Goal: Task Accomplishment & Management: Complete application form

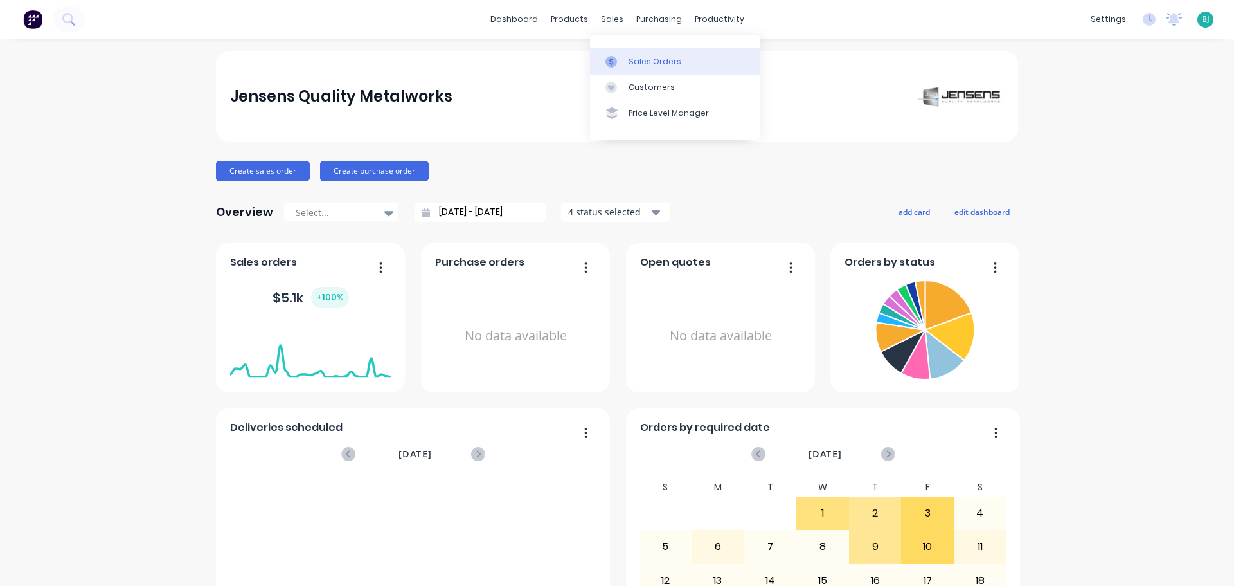
click at [633, 61] on div "Sales Orders" at bounding box center [655, 62] width 53 height 12
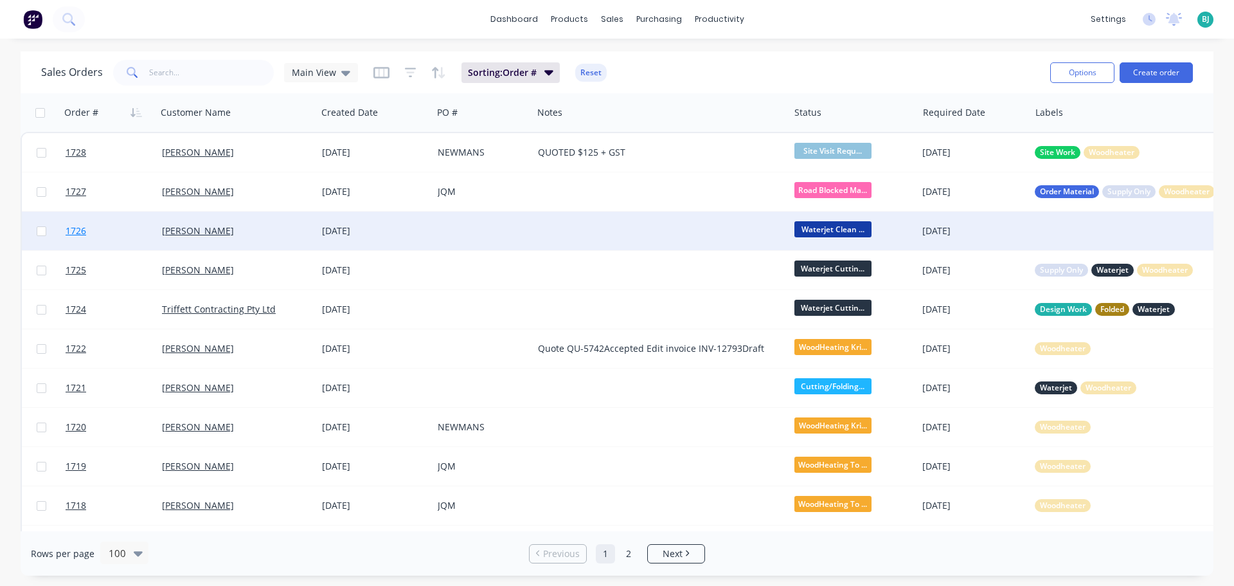
click at [122, 239] on link "1726" at bounding box center [114, 231] width 96 height 39
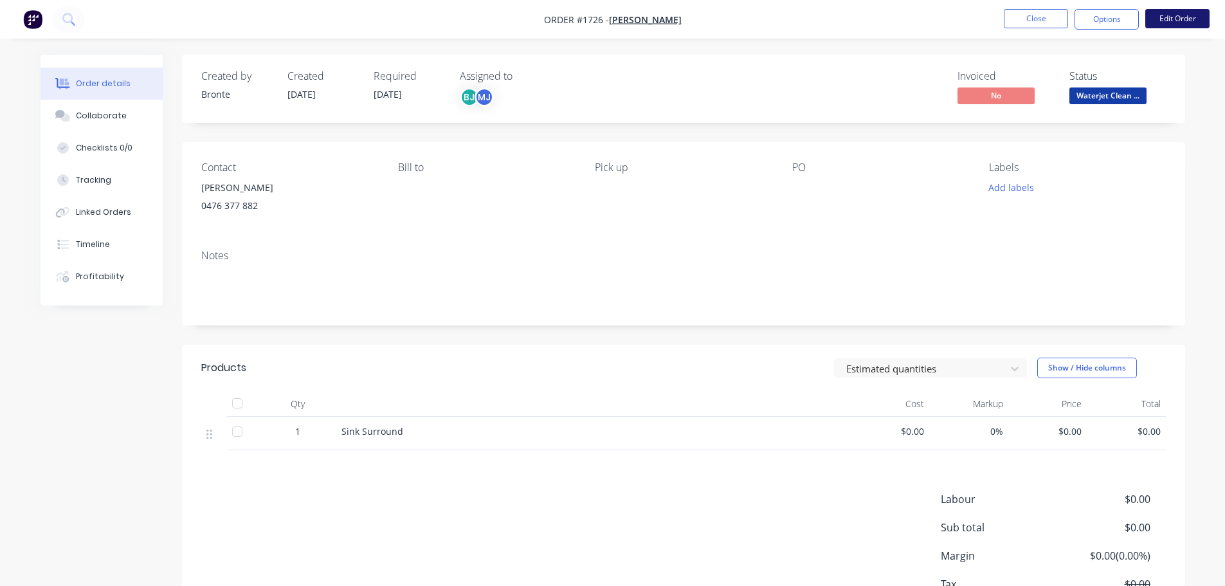
click at [1181, 15] on button "Edit Order" at bounding box center [1177, 18] width 64 height 19
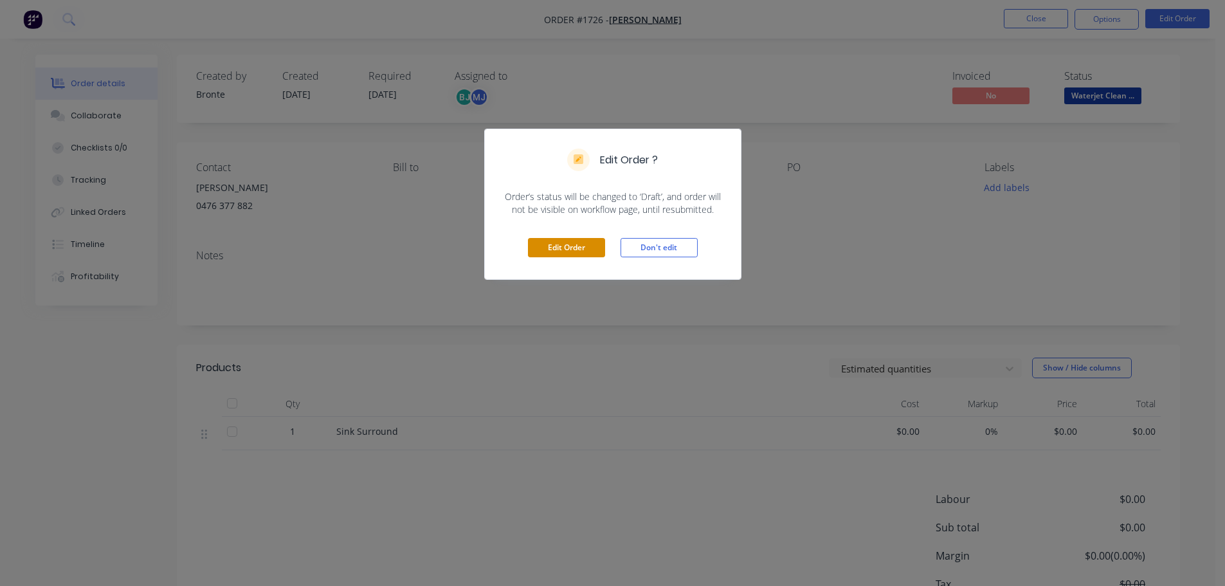
click at [546, 249] on button "Edit Order" at bounding box center [566, 247] width 77 height 19
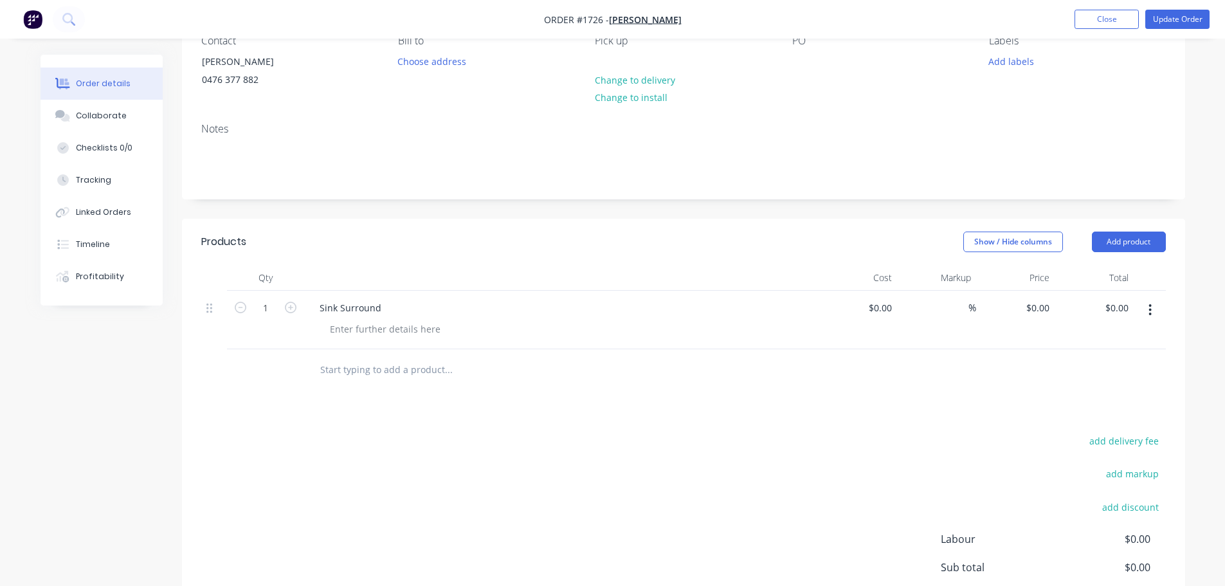
scroll to position [129, 0]
click at [414, 332] on div at bounding box center [385, 327] width 131 height 19
click at [1157, 243] on button "Add product" at bounding box center [1129, 240] width 74 height 21
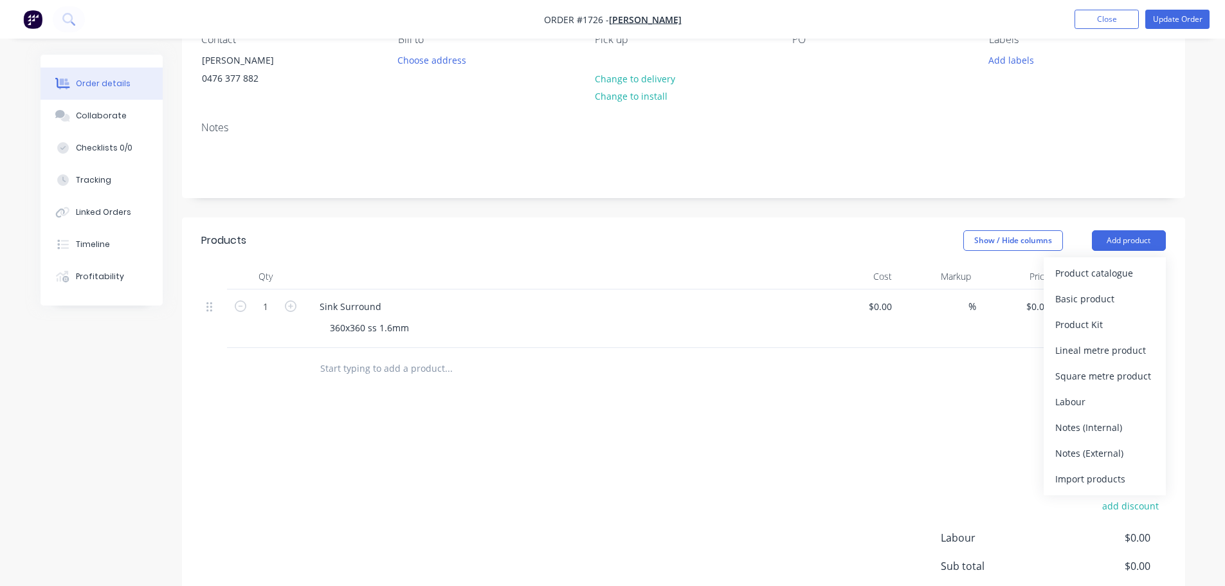
click at [1121, 428] on div "Notes (Internal)" at bounding box center [1104, 427] width 99 height 19
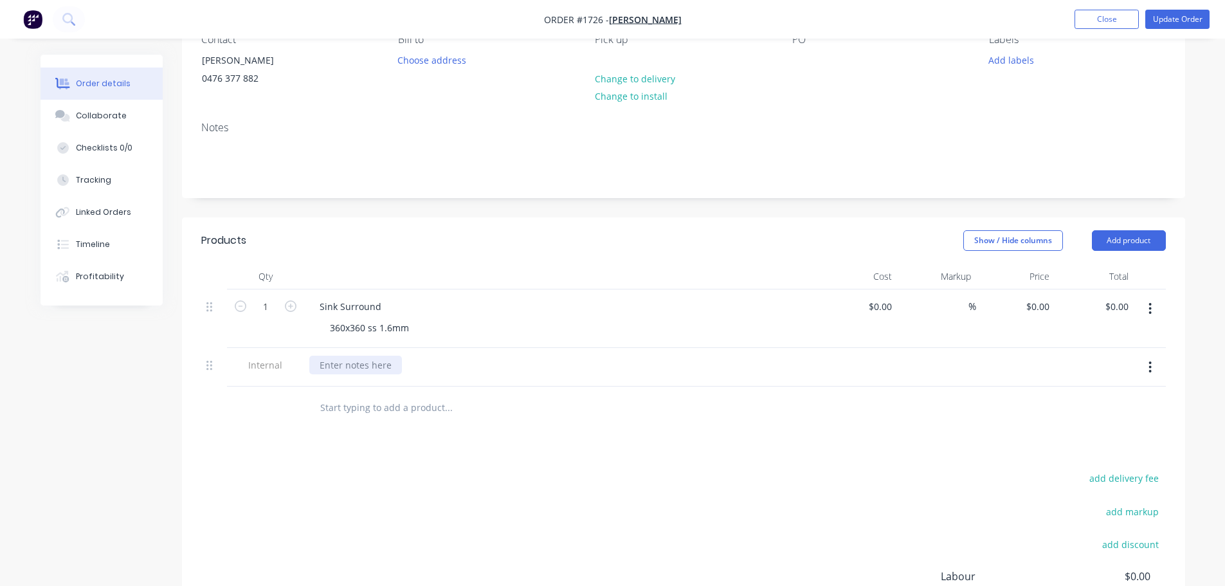
click at [352, 372] on div at bounding box center [355, 365] width 93 height 19
click at [471, 366] on div "He also took 700x700 1.6mm ss 316 n4" at bounding box center [402, 365] width 186 height 19
click at [471, 365] on div "He also took 700x700 1.6mm ss 316 n4" at bounding box center [402, 365] width 186 height 19
click at [501, 433] on div "Products Show / Hide columns Add product Qty Cost Markup Price Total 1 Sink Sur…" at bounding box center [683, 477] width 1003 height 520
click at [485, 368] on div "He also took 700x700 1.6mm ss 304 n4" at bounding box center [402, 365] width 186 height 19
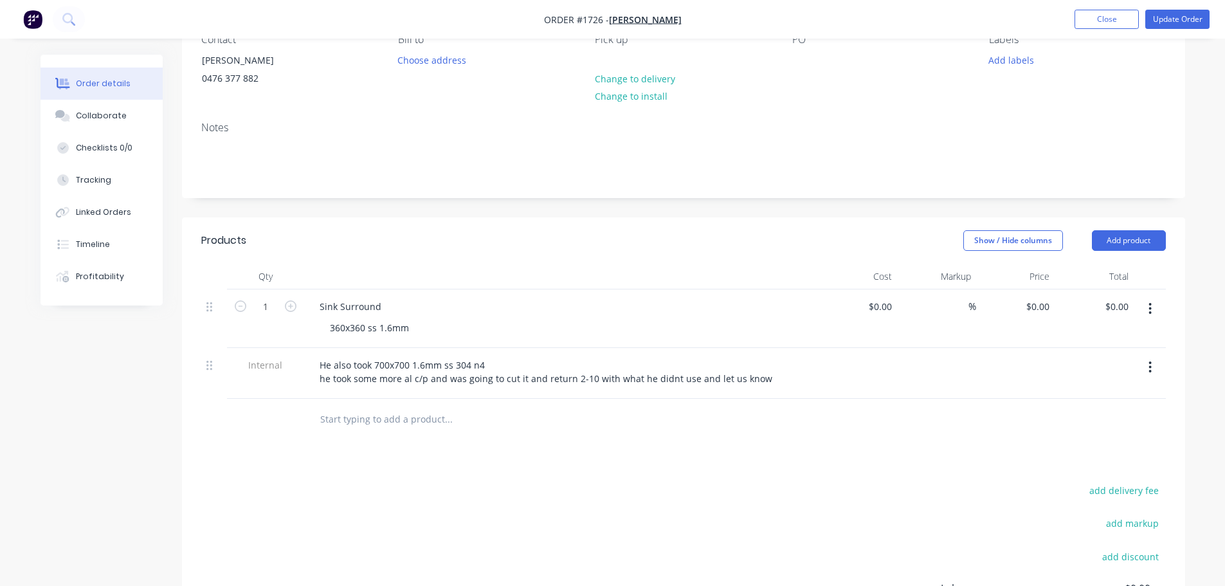
click at [580, 285] on div at bounding box center [561, 277] width 514 height 26
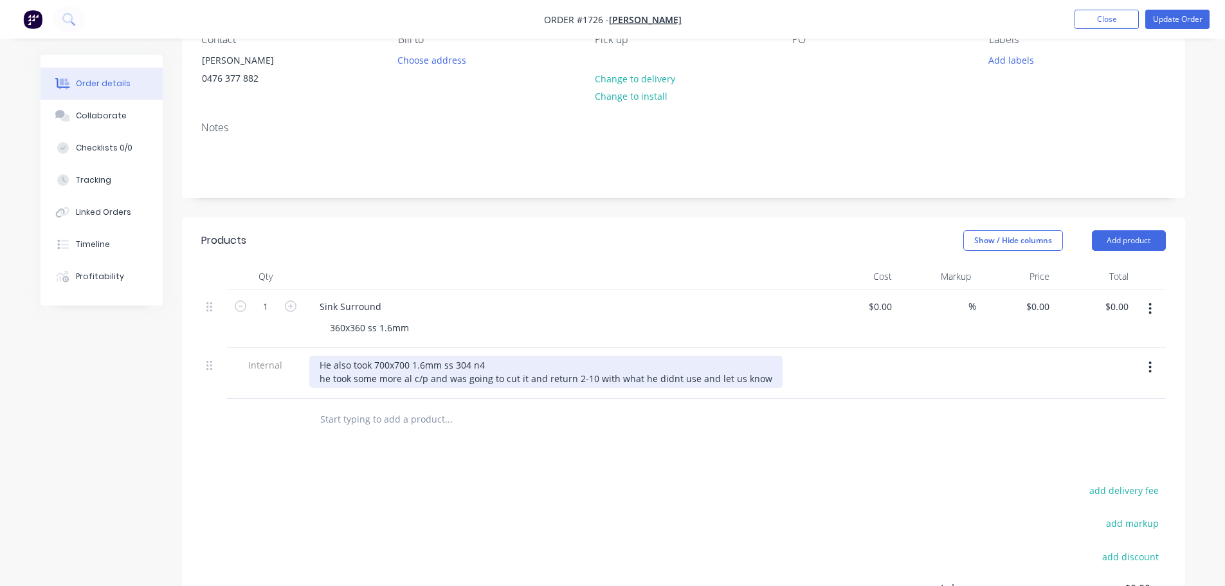
click at [325, 382] on div "He also took 700x700 1.6mm ss 304 n4 he took some more al c/p and was going to …" at bounding box center [545, 372] width 473 height 32
click at [519, 363] on div "He also took 700x700 1.6mm ss 304 n4 He took some more al c/p and was going to …" at bounding box center [546, 372] width 474 height 32
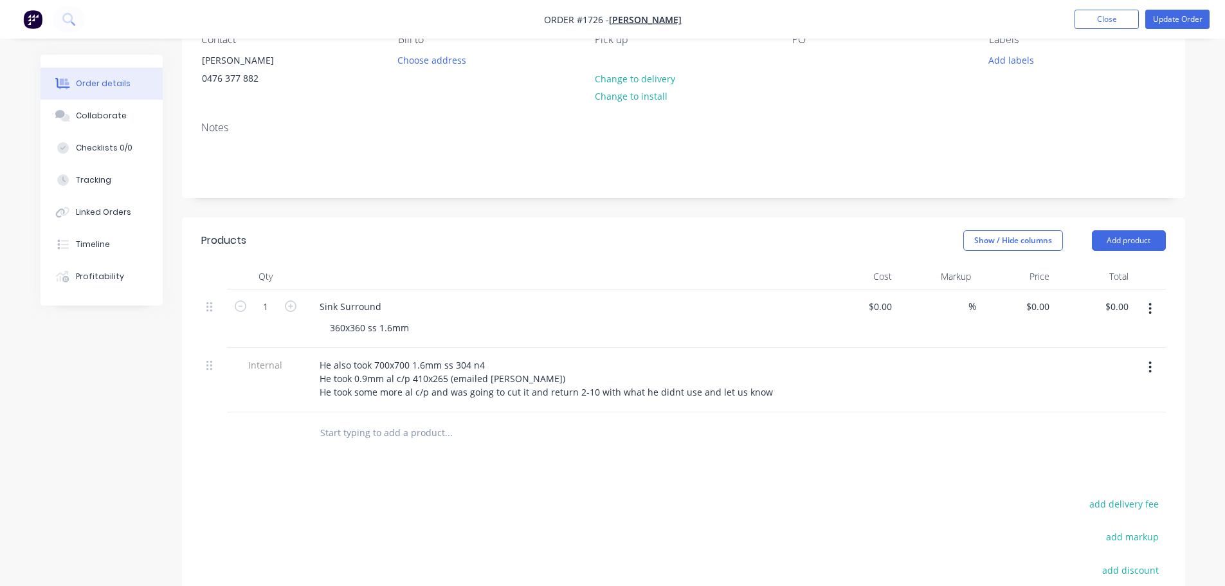
click at [1185, 15] on button "Update Order" at bounding box center [1177, 19] width 64 height 19
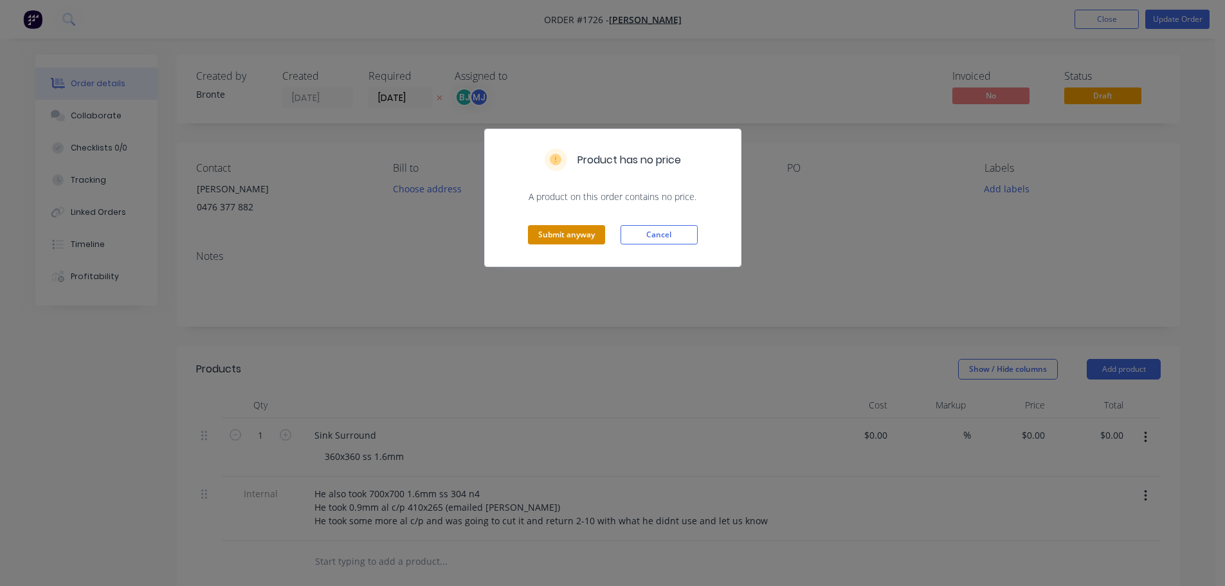
click at [579, 227] on button "Submit anyway" at bounding box center [566, 234] width 77 height 19
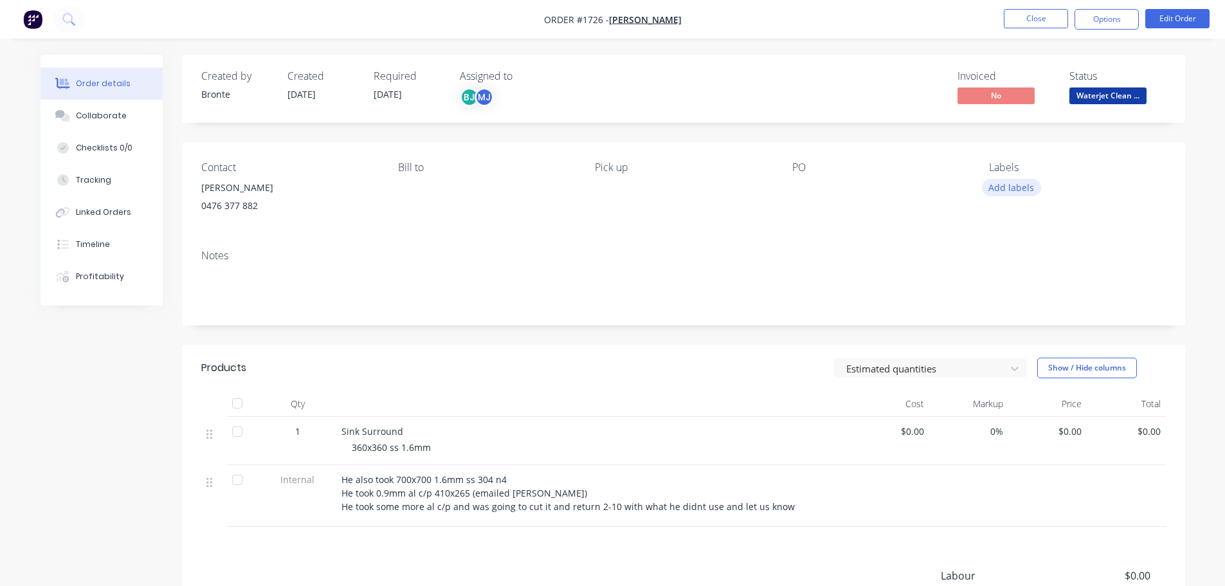
click at [1032, 188] on button "Add labels" at bounding box center [1011, 187] width 59 height 17
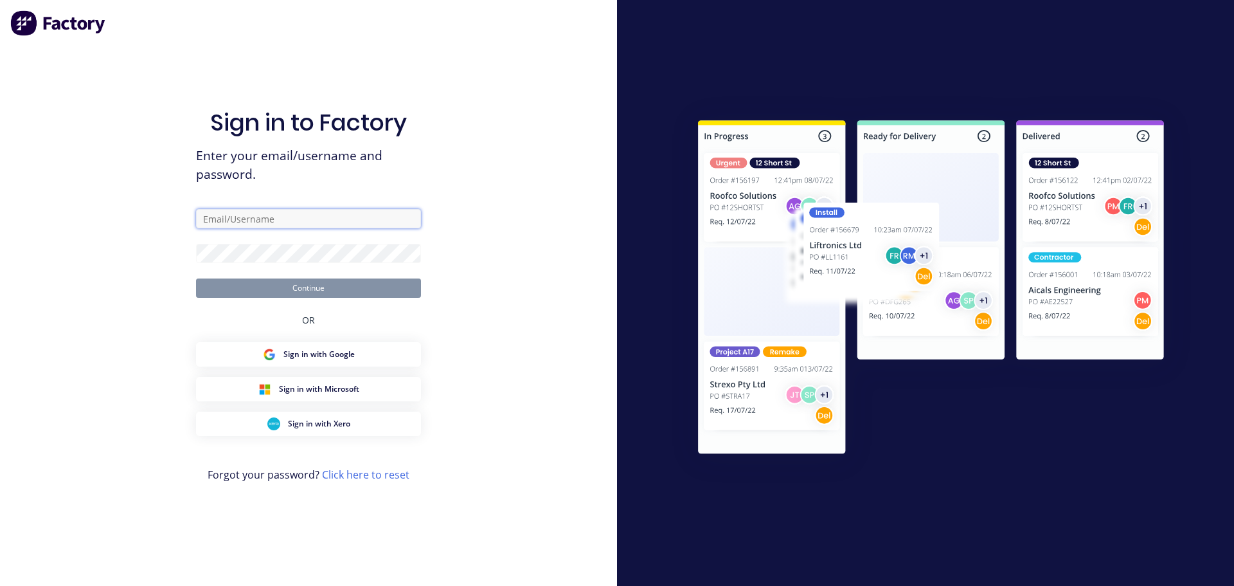
type input "[EMAIL_ADDRESS][DOMAIN_NAME]"
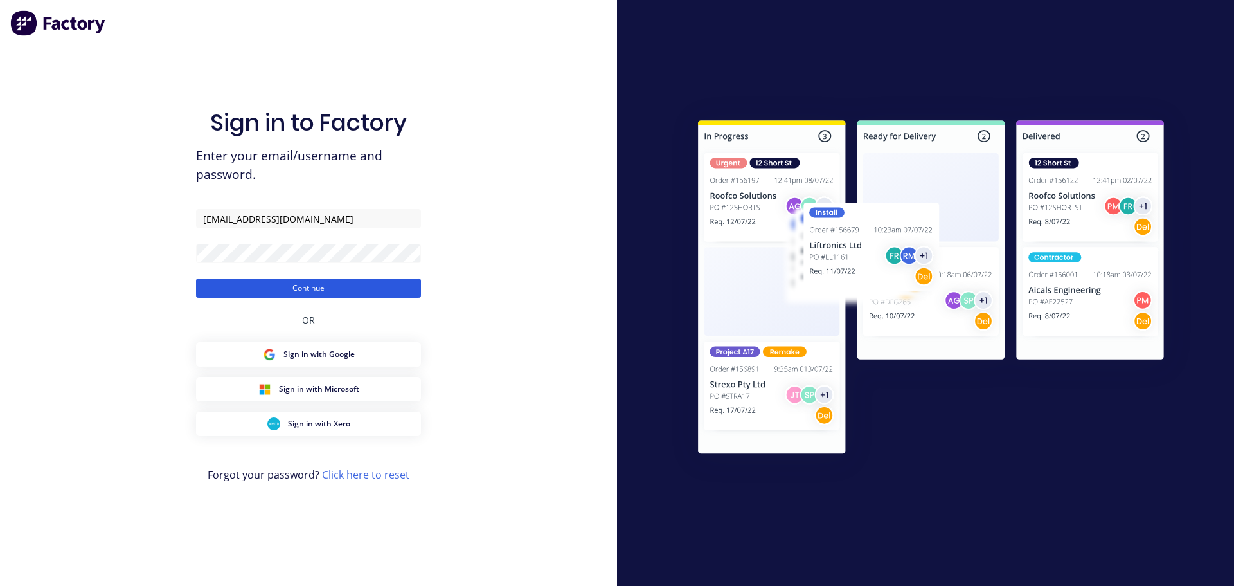
click at [392, 290] on button "Continue" at bounding box center [308, 287] width 225 height 19
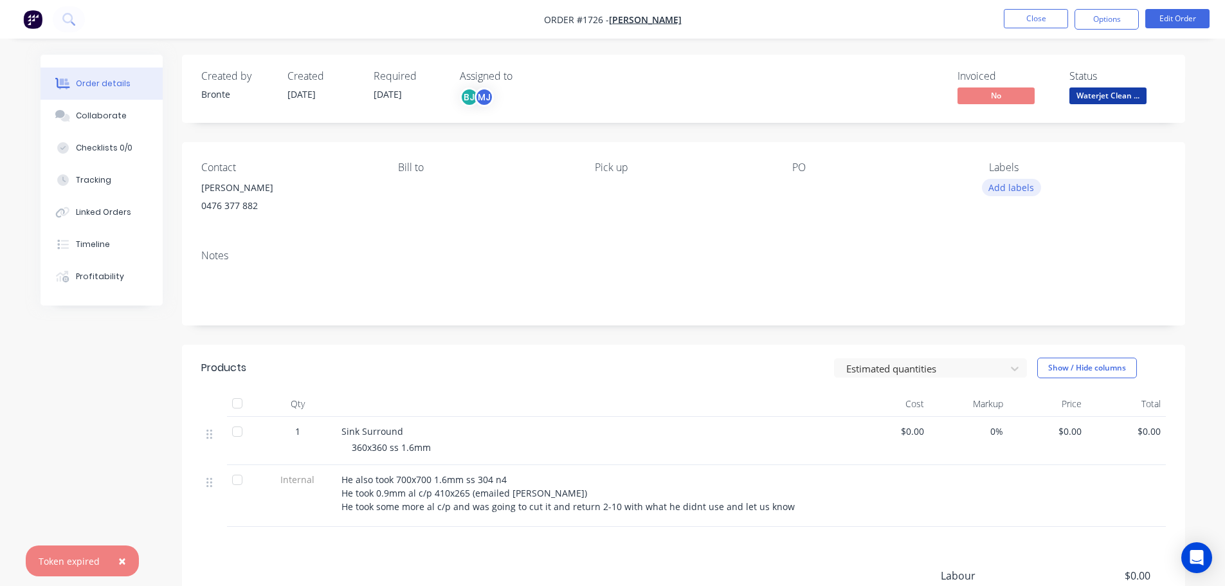
click at [1016, 187] on button "Add labels" at bounding box center [1011, 187] width 59 height 17
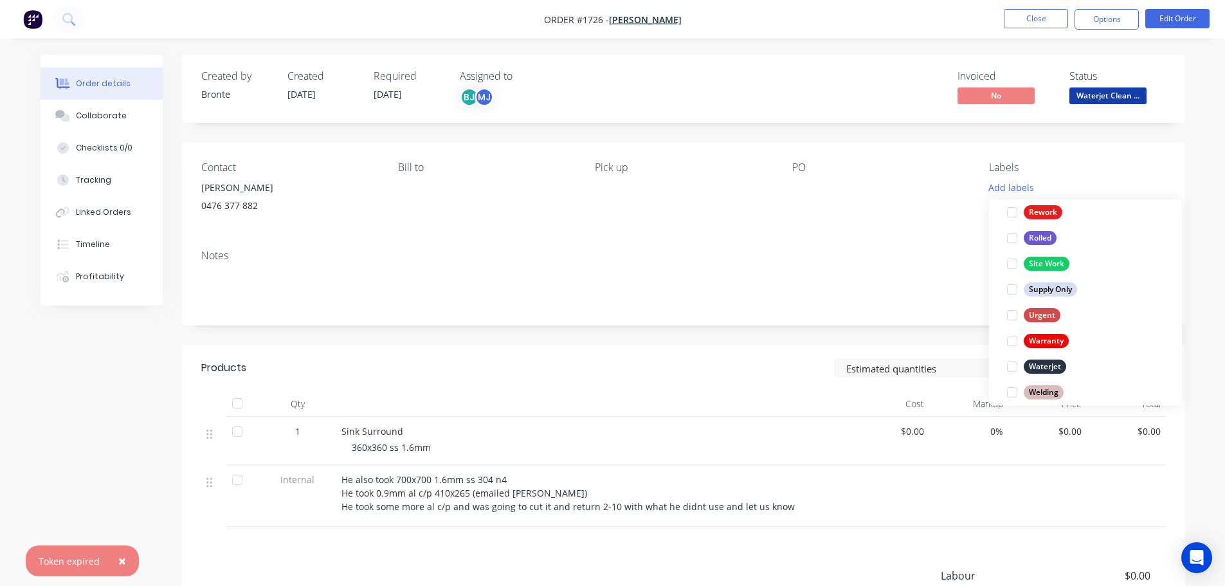
scroll to position [617, 0]
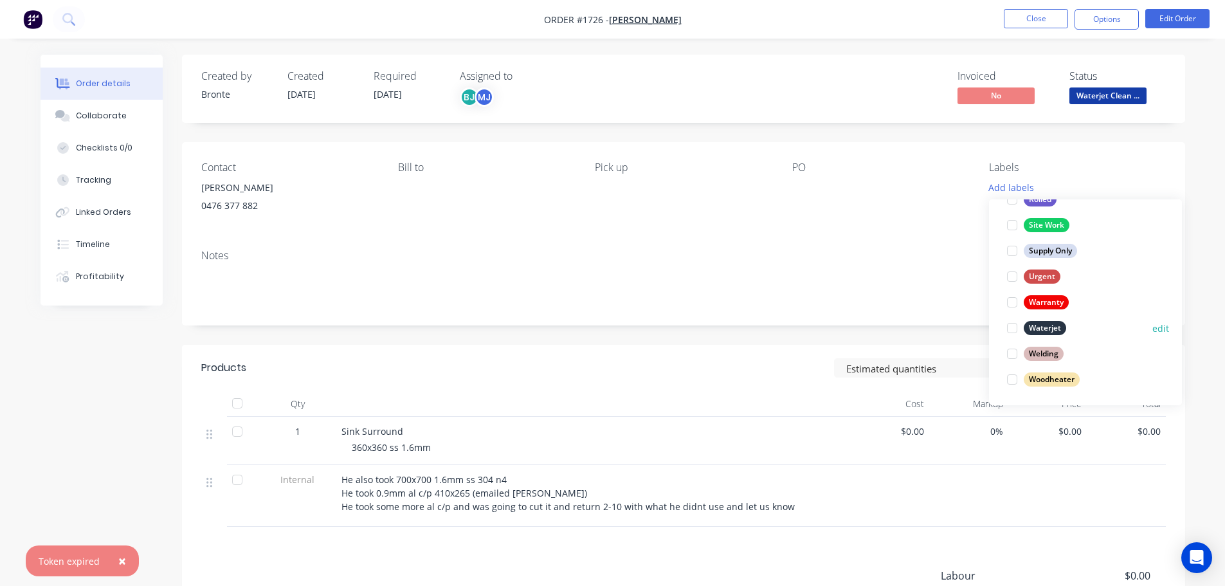
click at [1016, 325] on div at bounding box center [1012, 328] width 26 height 26
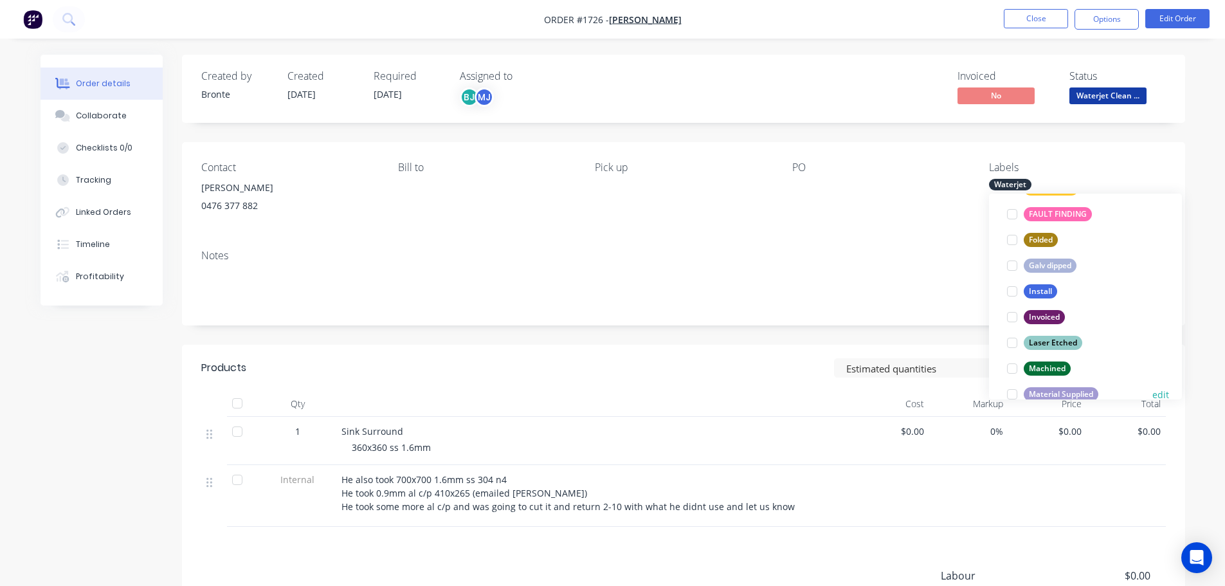
scroll to position [257, 0]
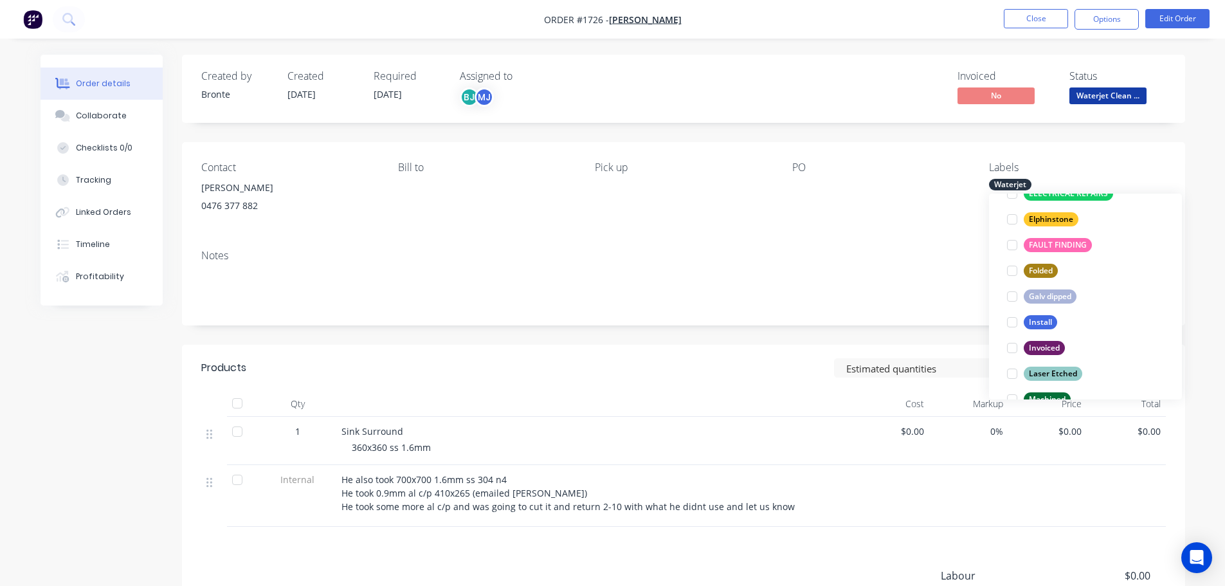
click at [950, 239] on div "Notes" at bounding box center [683, 282] width 1003 height 86
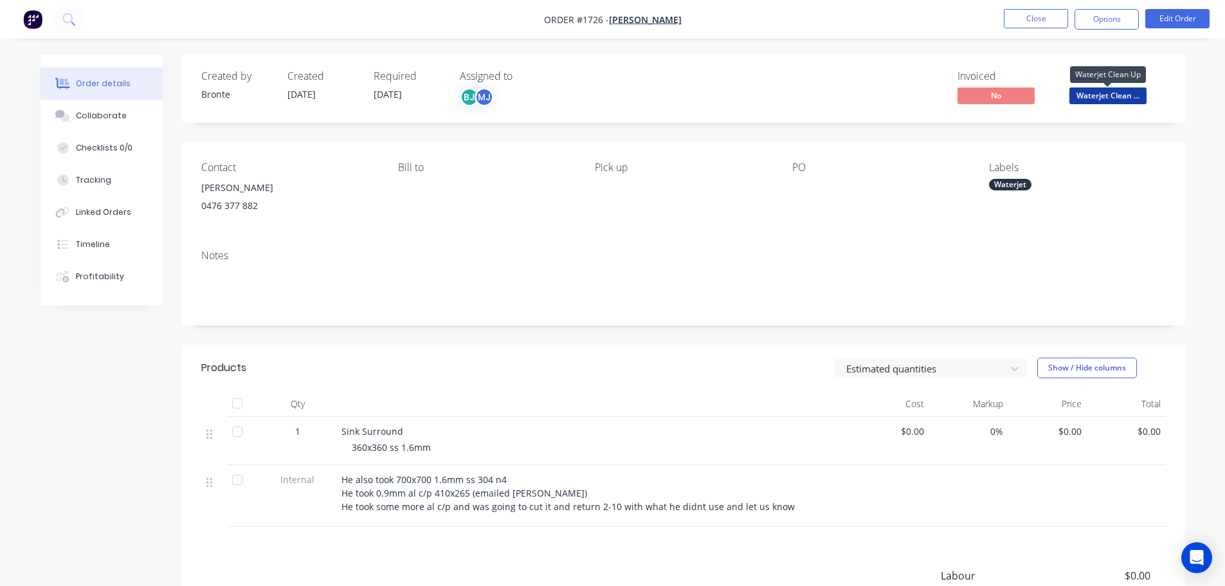
click at [1094, 92] on span "Waterjet Clean ..." at bounding box center [1107, 95] width 77 height 16
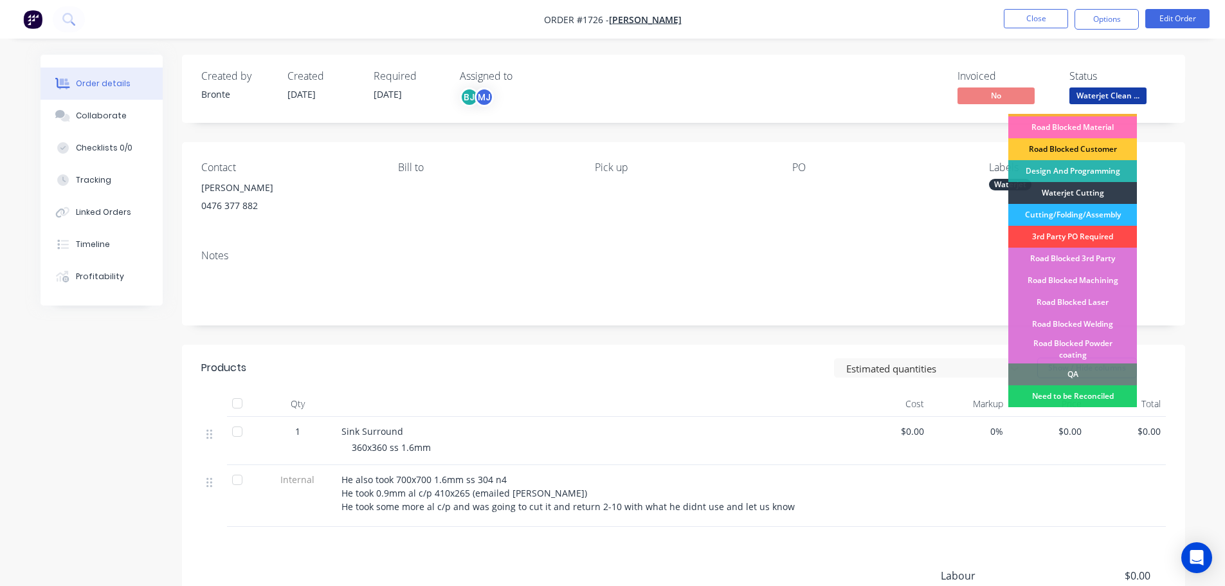
scroll to position [193, 0]
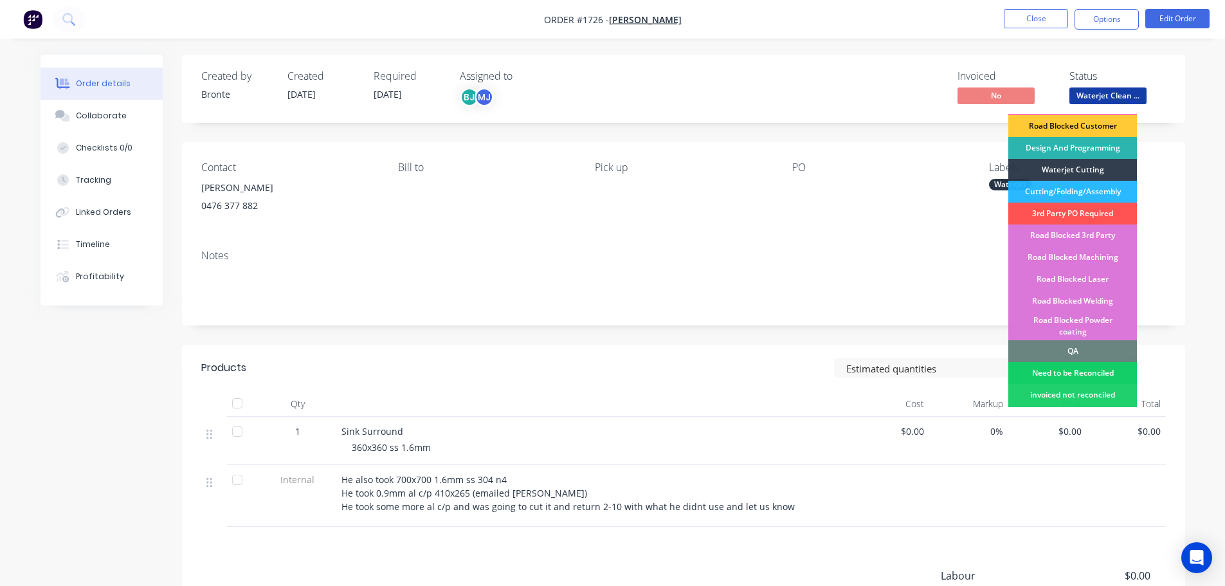
click at [1079, 362] on div "Need to be Reconciled" at bounding box center [1072, 373] width 129 height 22
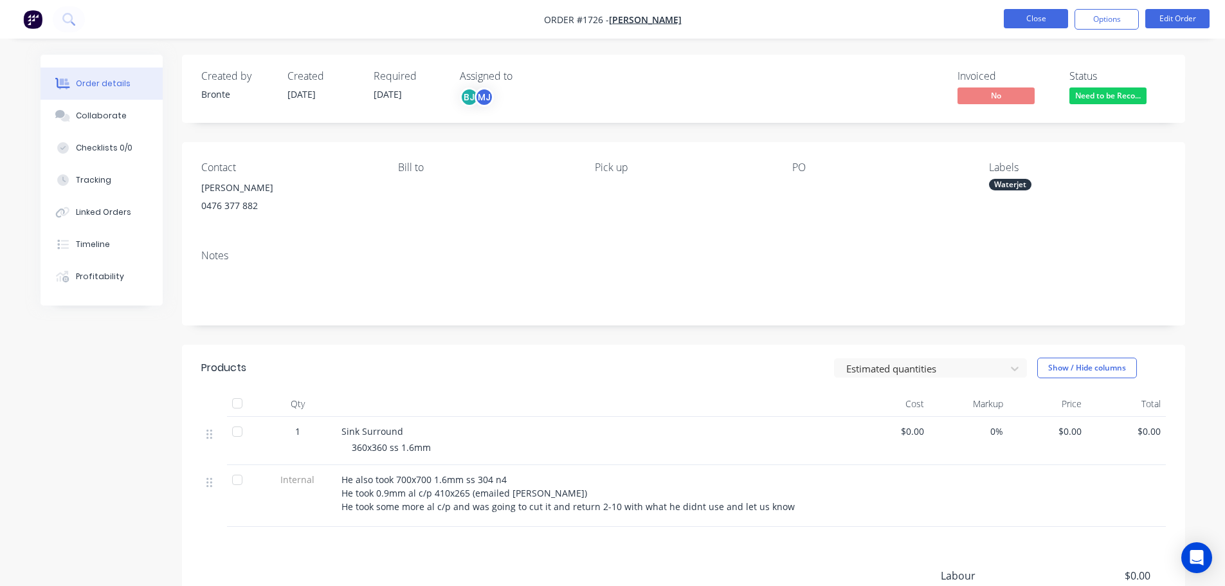
click at [1039, 10] on button "Close" at bounding box center [1036, 18] width 64 height 19
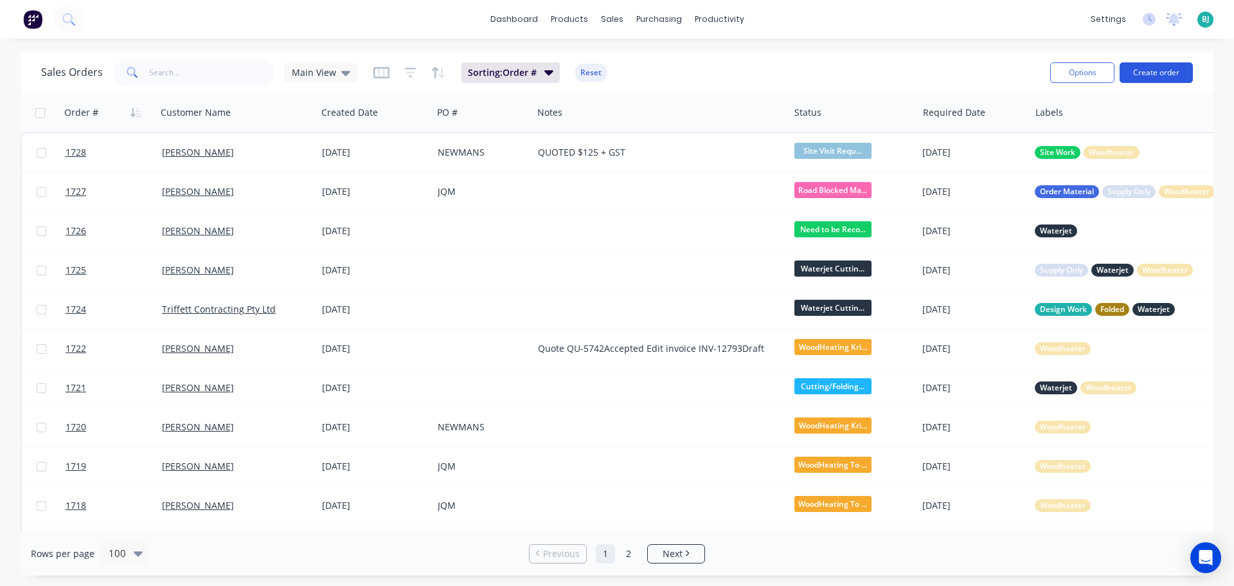
click at [1169, 75] on button "Create order" at bounding box center [1156, 72] width 73 height 21
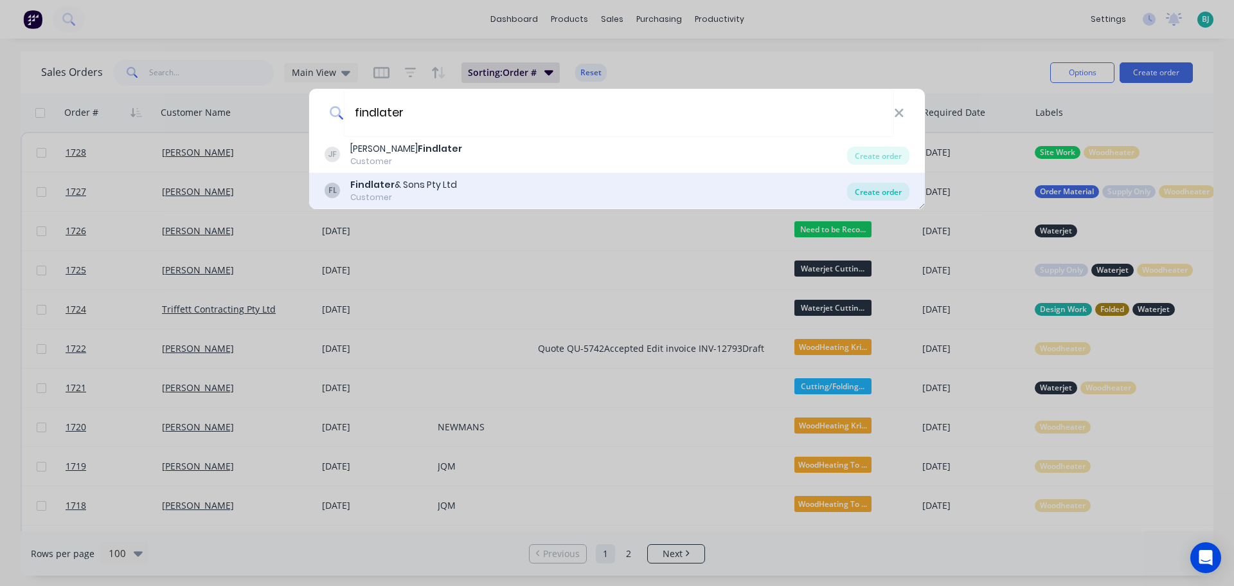
type input "findlater"
click at [881, 188] on div "Create order" at bounding box center [878, 192] width 62 height 18
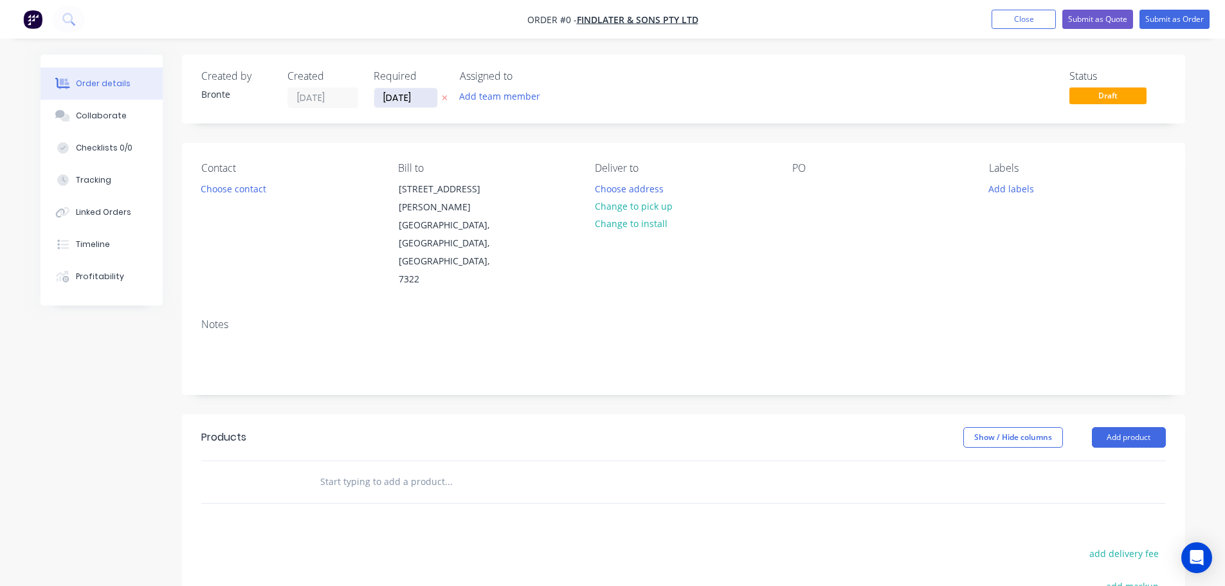
click at [425, 101] on input "[DATE]" at bounding box center [405, 97] width 63 height 19
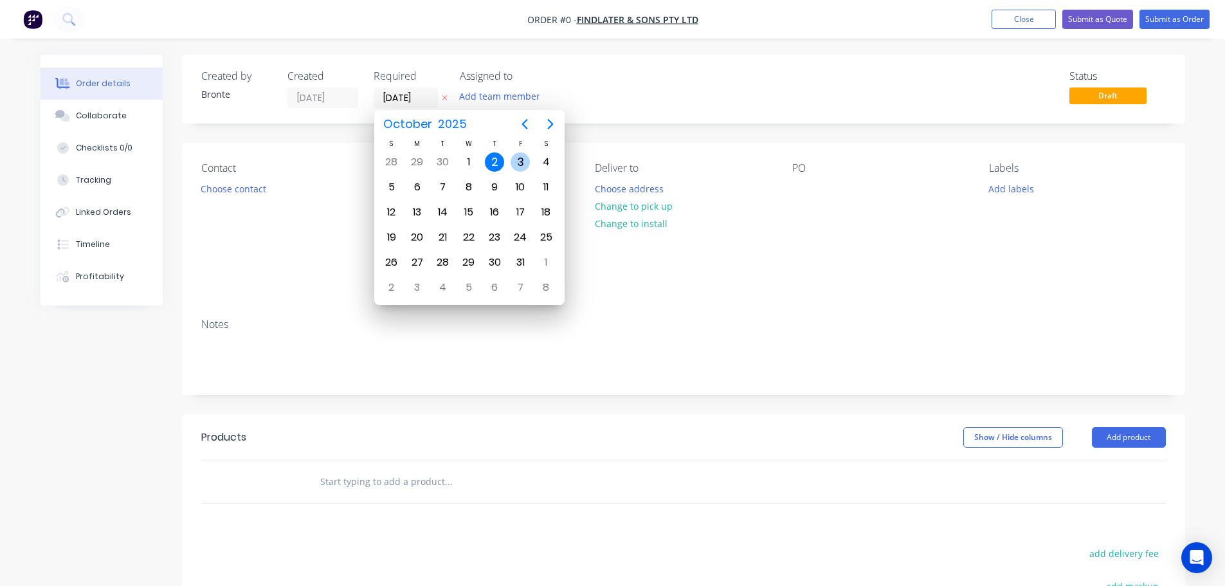
click at [516, 166] on div "3" at bounding box center [519, 161] width 19 height 19
type input "[DATE]"
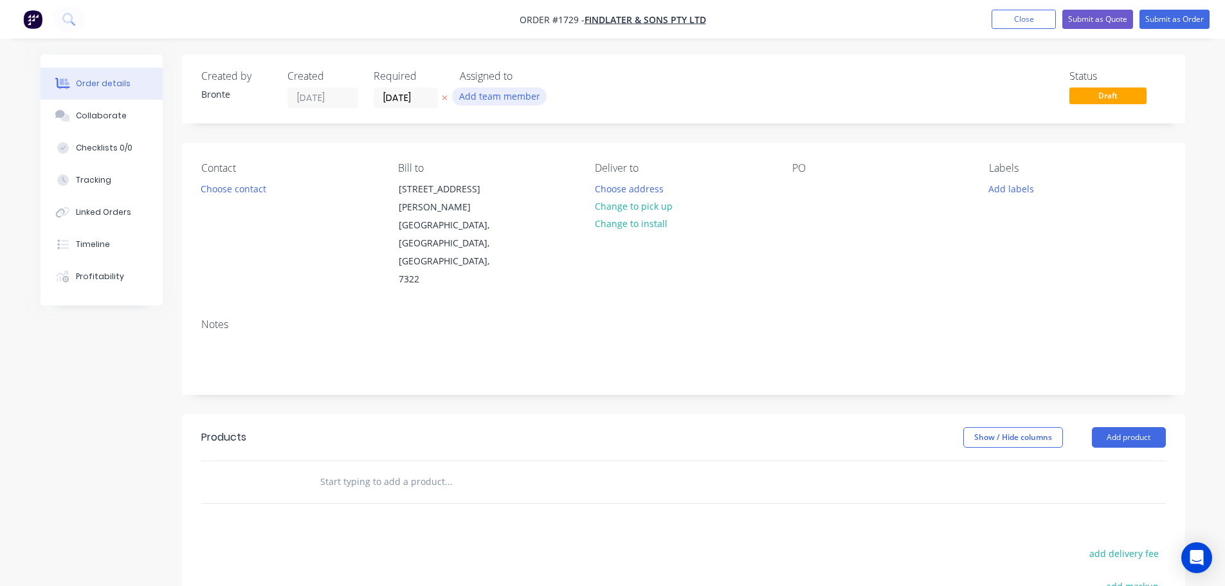
click at [501, 91] on button "Add team member" at bounding box center [499, 95] width 95 height 17
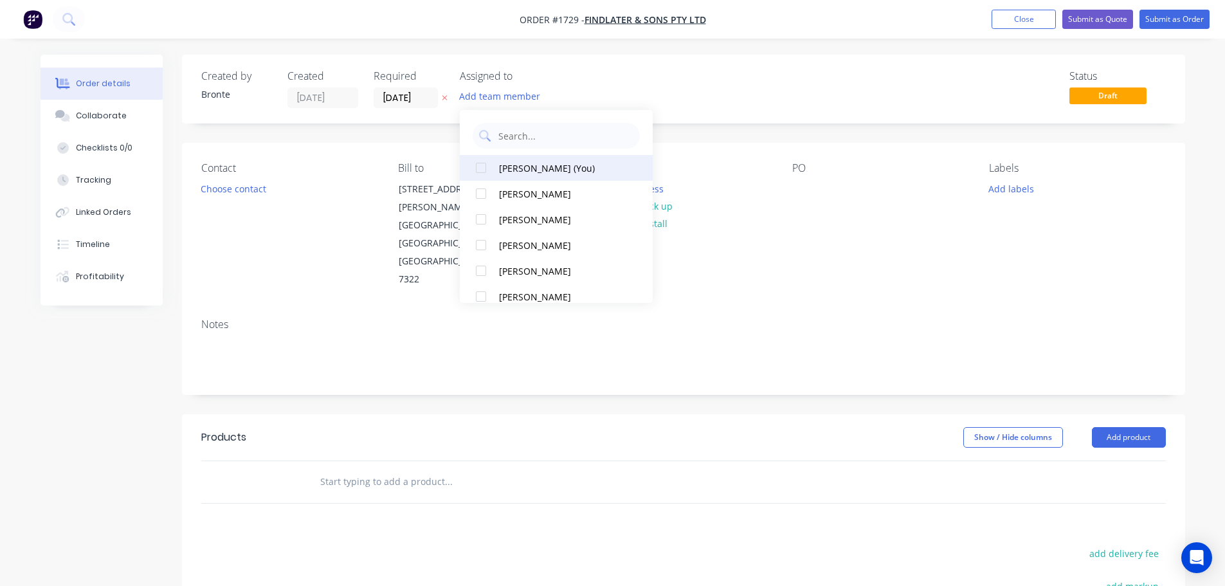
click at [482, 165] on div at bounding box center [481, 168] width 26 height 26
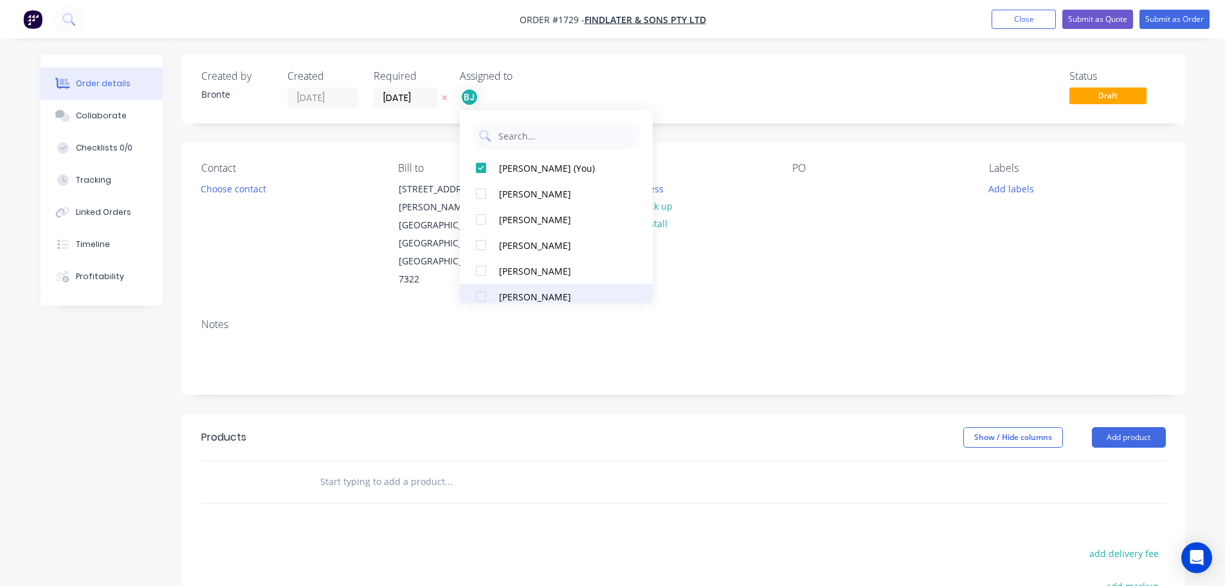
click at [484, 295] on div at bounding box center [481, 297] width 26 height 26
click at [746, 91] on div "Status Draft" at bounding box center [876, 89] width 577 height 38
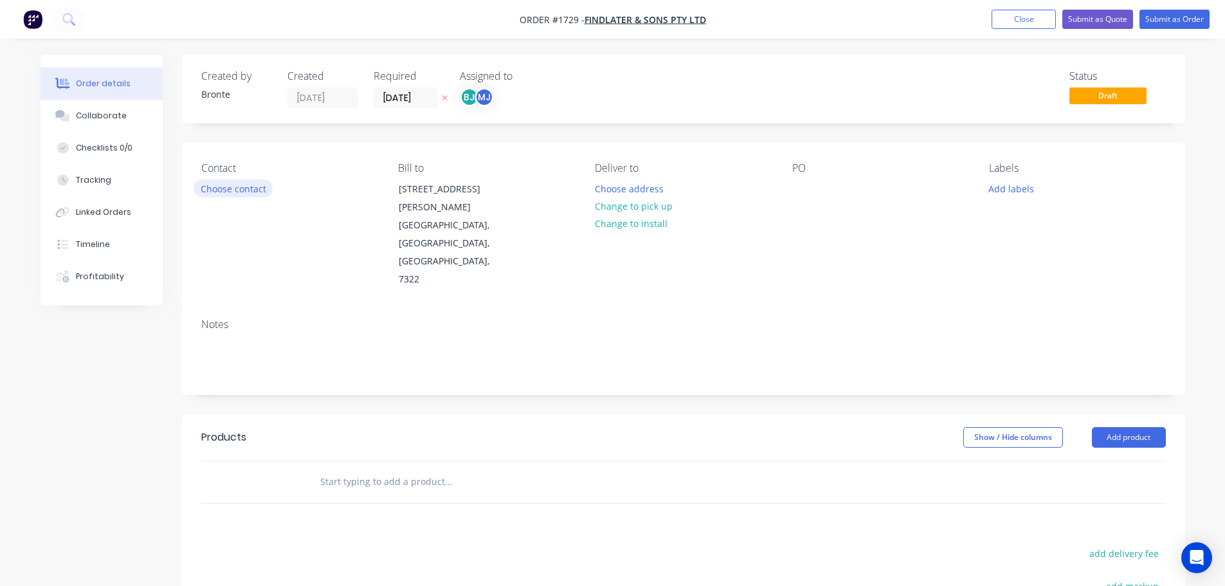
click at [242, 190] on button "Choose contact" at bounding box center [233, 187] width 79 height 17
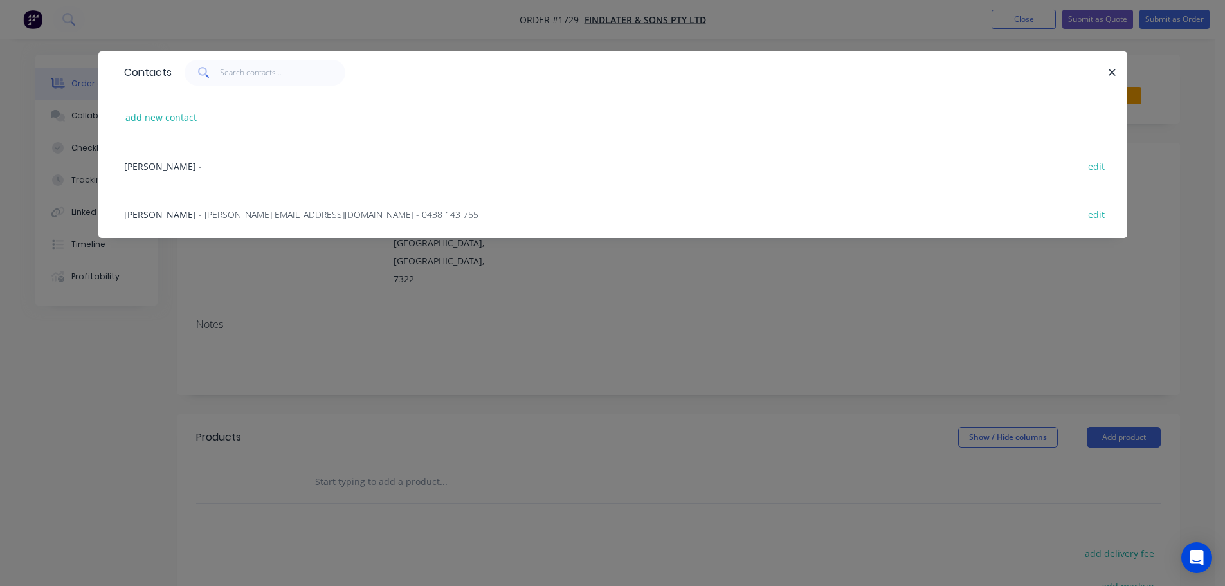
click at [227, 213] on span "- [PERSON_NAME][EMAIL_ADDRESS][DOMAIN_NAME] - 0438 143 755" at bounding box center [339, 214] width 280 height 12
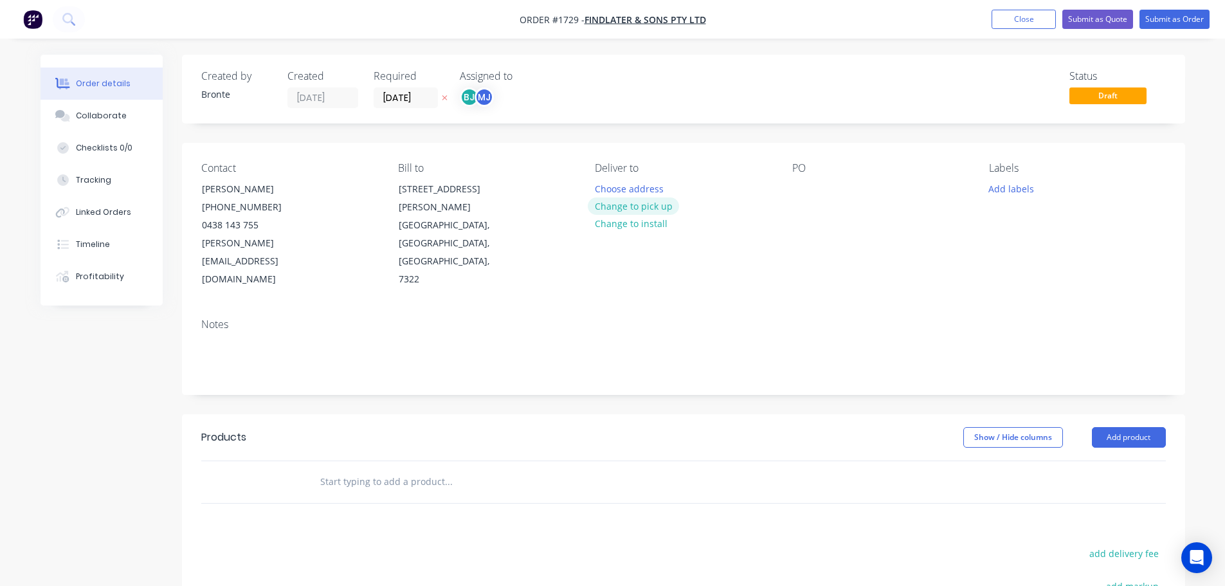
click at [662, 207] on button "Change to pick up" at bounding box center [633, 205] width 91 height 17
click at [806, 190] on div at bounding box center [802, 188] width 21 height 19
click at [1000, 188] on button "Add labels" at bounding box center [1011, 187] width 59 height 17
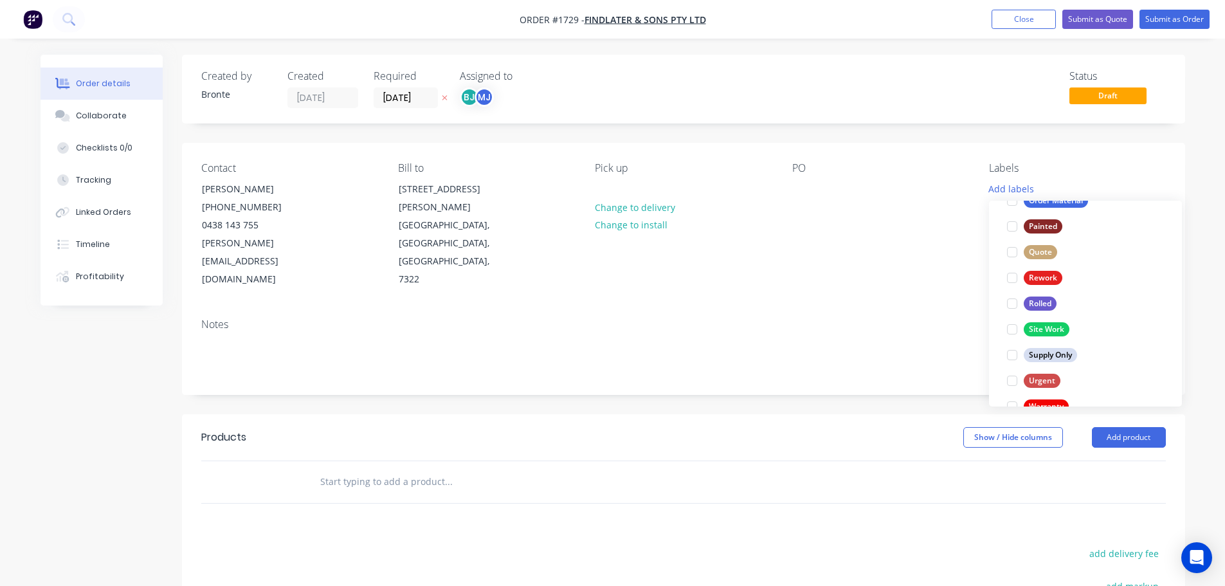
scroll to position [617, 0]
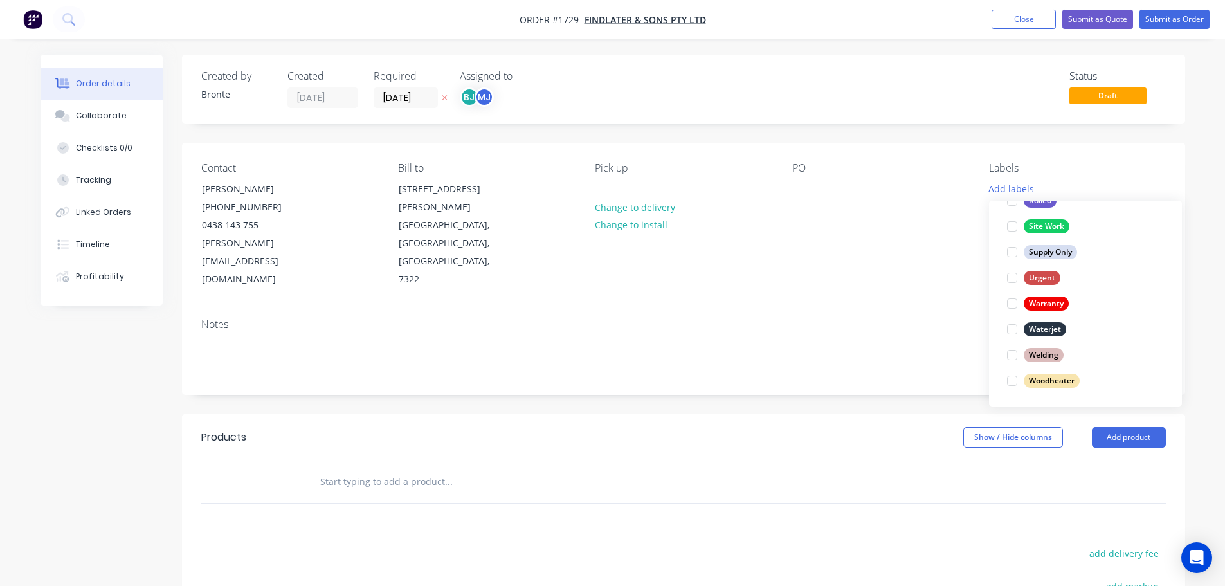
click at [1013, 330] on div at bounding box center [1012, 329] width 26 height 26
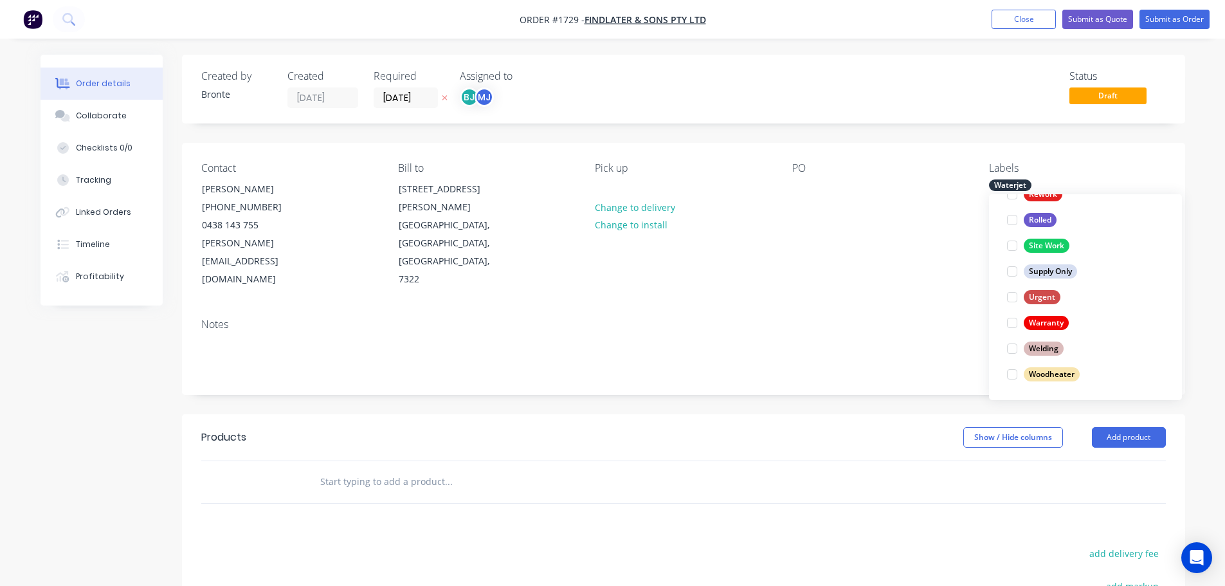
scroll to position [0, 0]
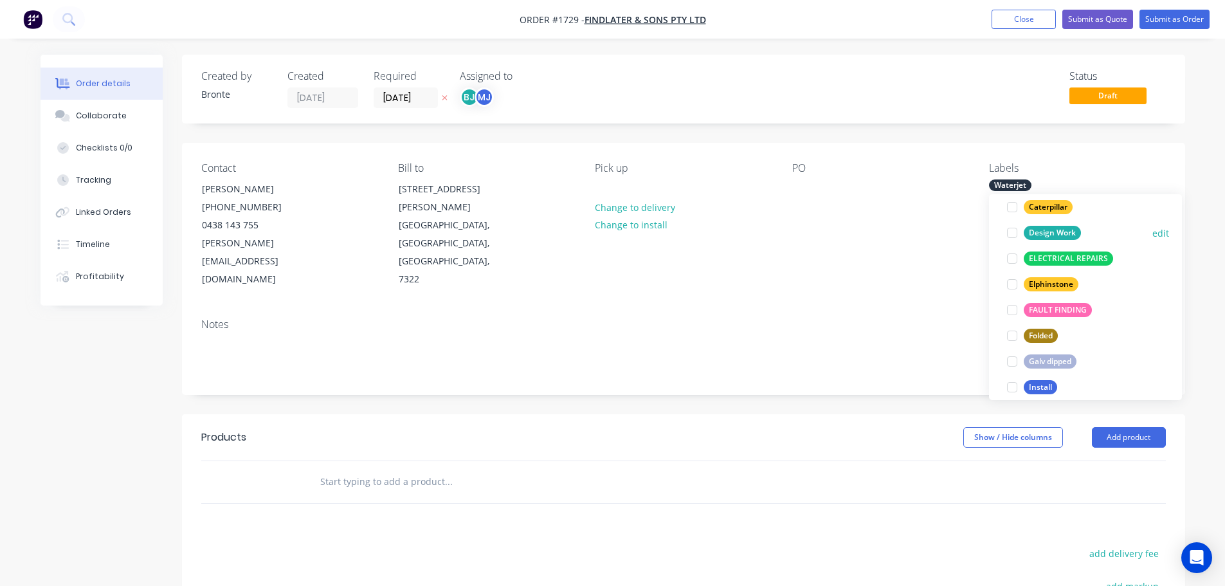
click at [1009, 231] on div at bounding box center [1012, 233] width 26 height 26
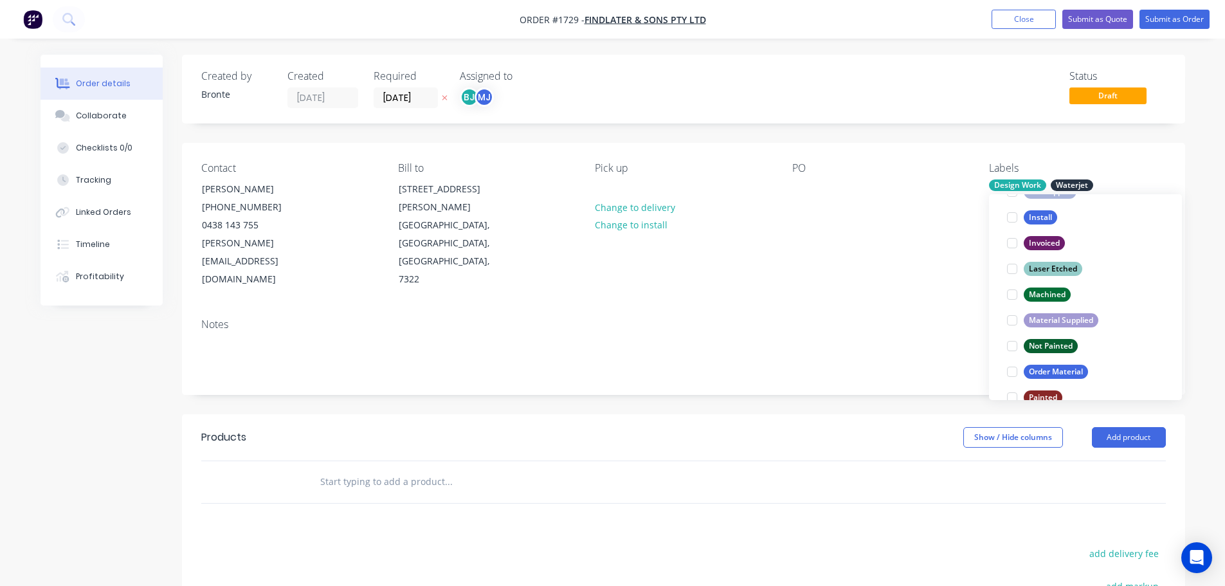
scroll to position [386, 0]
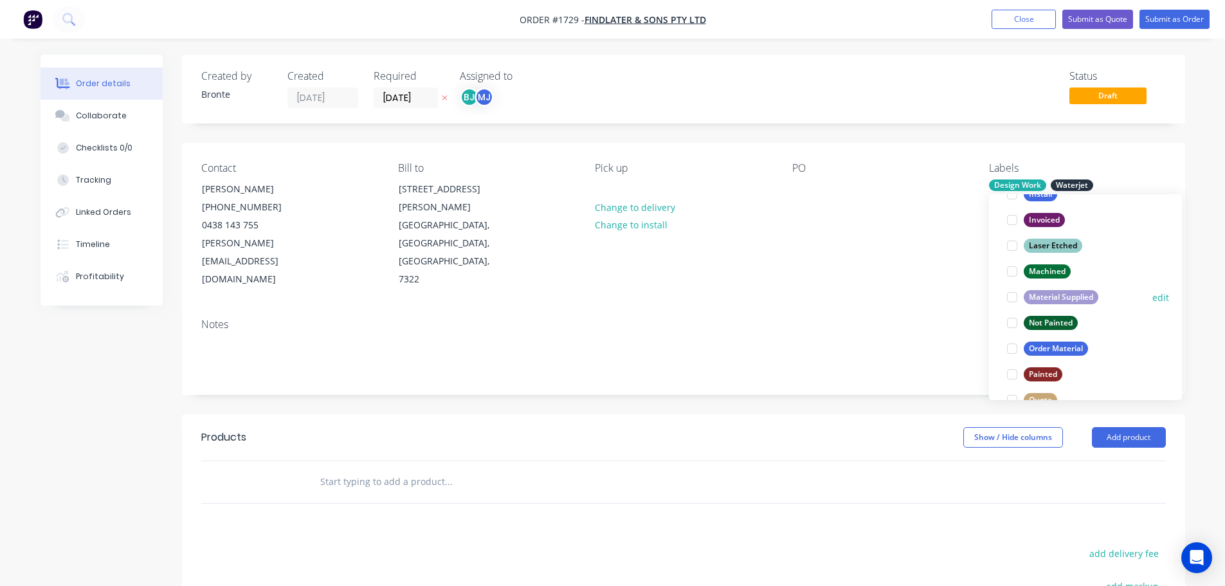
click at [1015, 298] on div at bounding box center [1012, 297] width 26 height 26
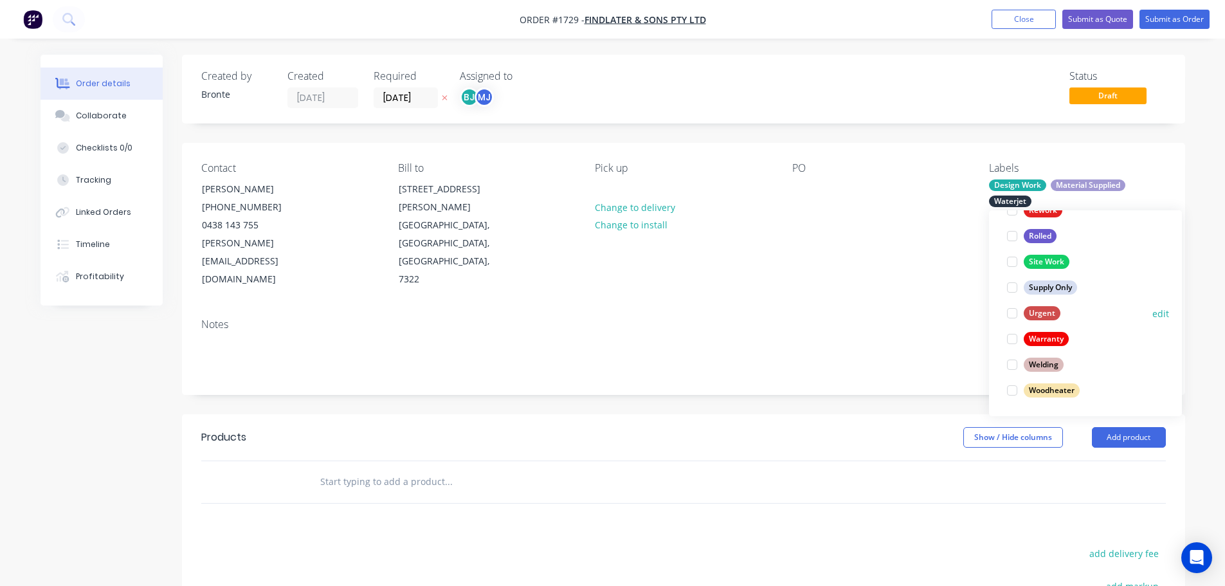
click at [1009, 312] on div at bounding box center [1012, 313] width 26 height 26
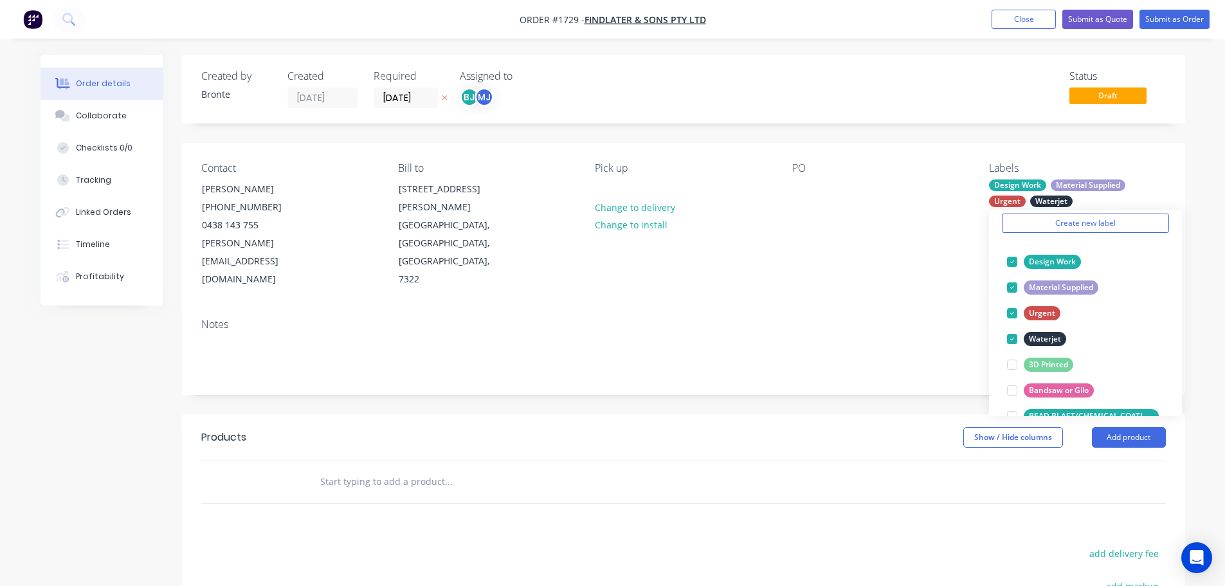
click at [1204, 267] on div "Order details Collaborate Checklists 0/0 Tracking Linked Orders Timeline Profit…" at bounding box center [612, 415] width 1225 height 831
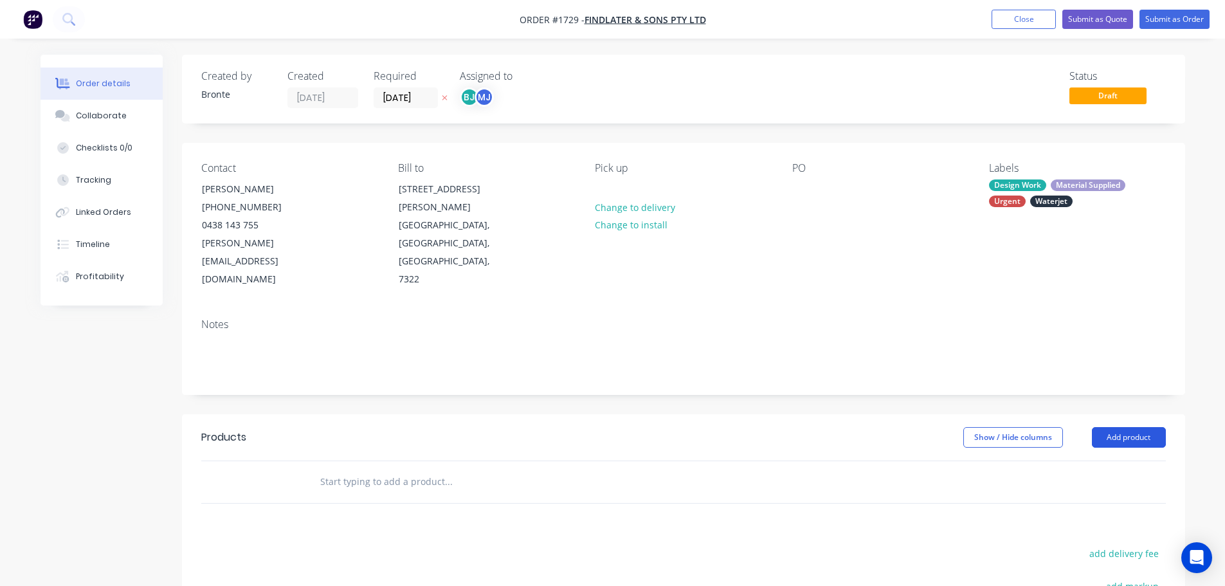
click at [1126, 427] on button "Add product" at bounding box center [1129, 437] width 74 height 21
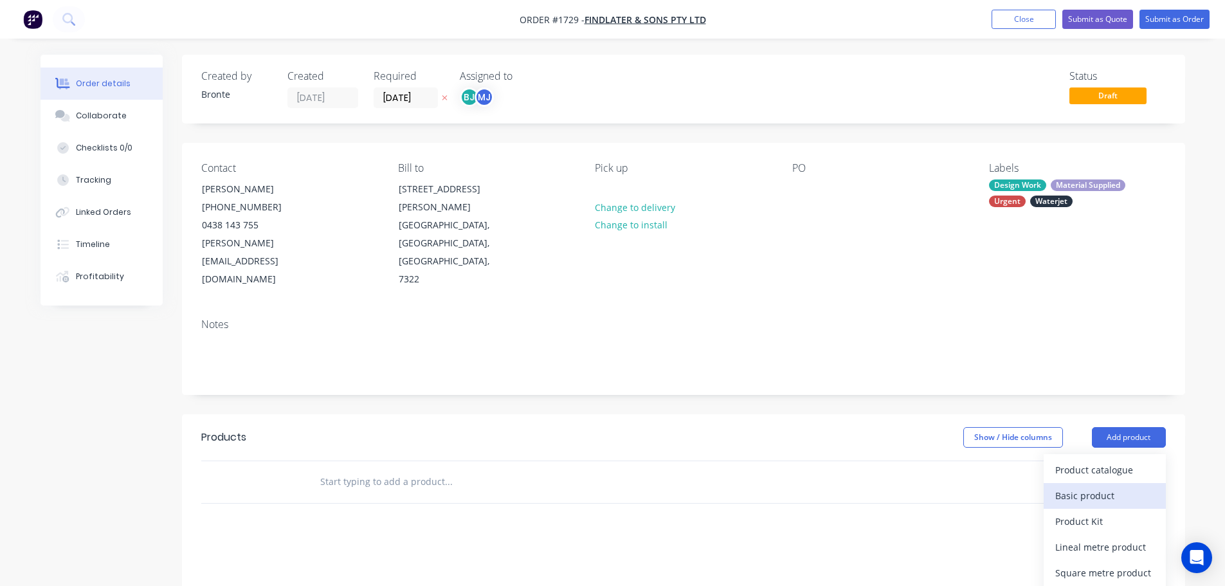
click at [1110, 486] on div "Basic product" at bounding box center [1104, 495] width 99 height 19
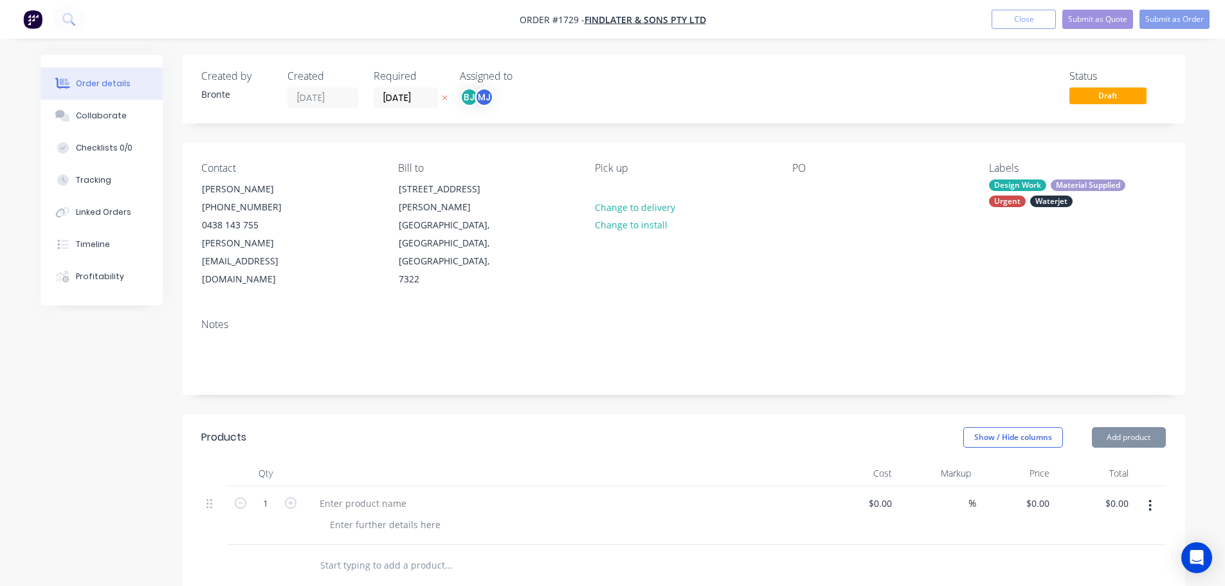
click at [1123, 427] on button "Add product" at bounding box center [1129, 437] width 74 height 21
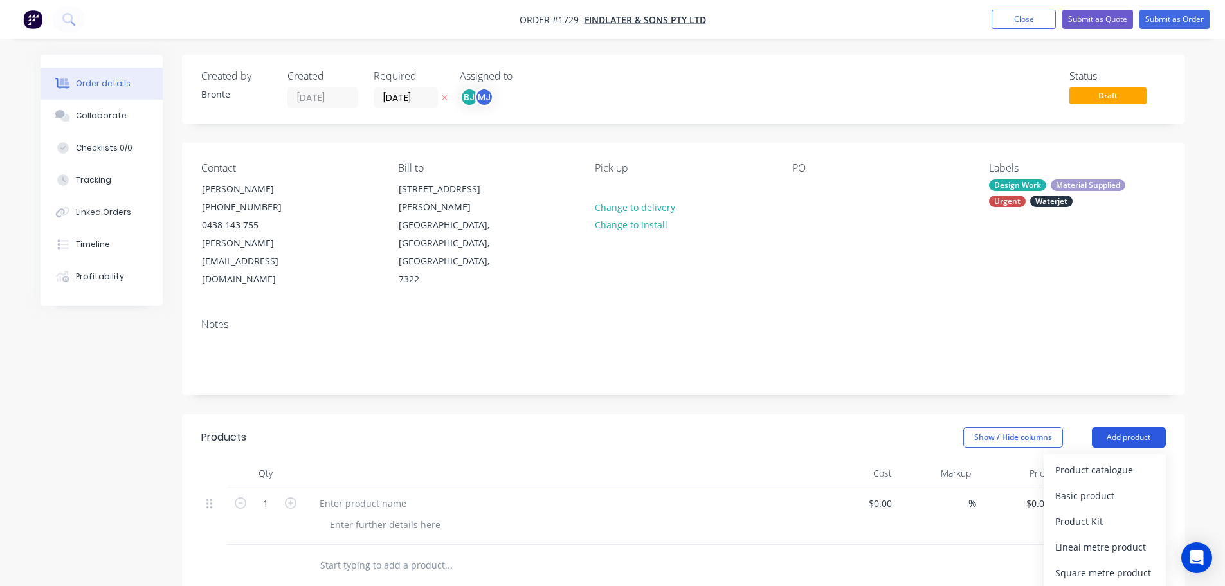
click at [1123, 427] on button "Add product" at bounding box center [1129, 437] width 74 height 21
click at [1116, 427] on button "Add product" at bounding box center [1129, 437] width 74 height 21
click at [1108, 486] on div "Basic product" at bounding box center [1104, 495] width 99 height 19
click at [1149, 427] on button "Add product" at bounding box center [1129, 437] width 74 height 21
drag, startPoint x: 1120, startPoint y: 466, endPoint x: 890, endPoint y: 460, distance: 229.6
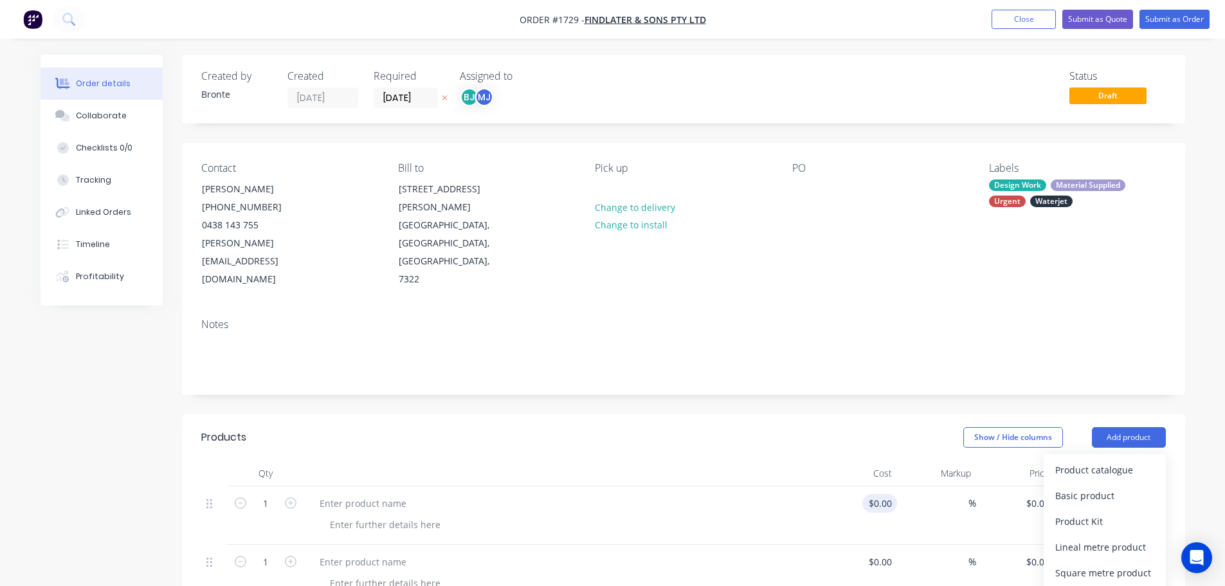
click at [1120, 486] on div "Basic product" at bounding box center [1104, 495] width 99 height 19
click at [356, 494] on div at bounding box center [362, 503] width 107 height 19
paste div
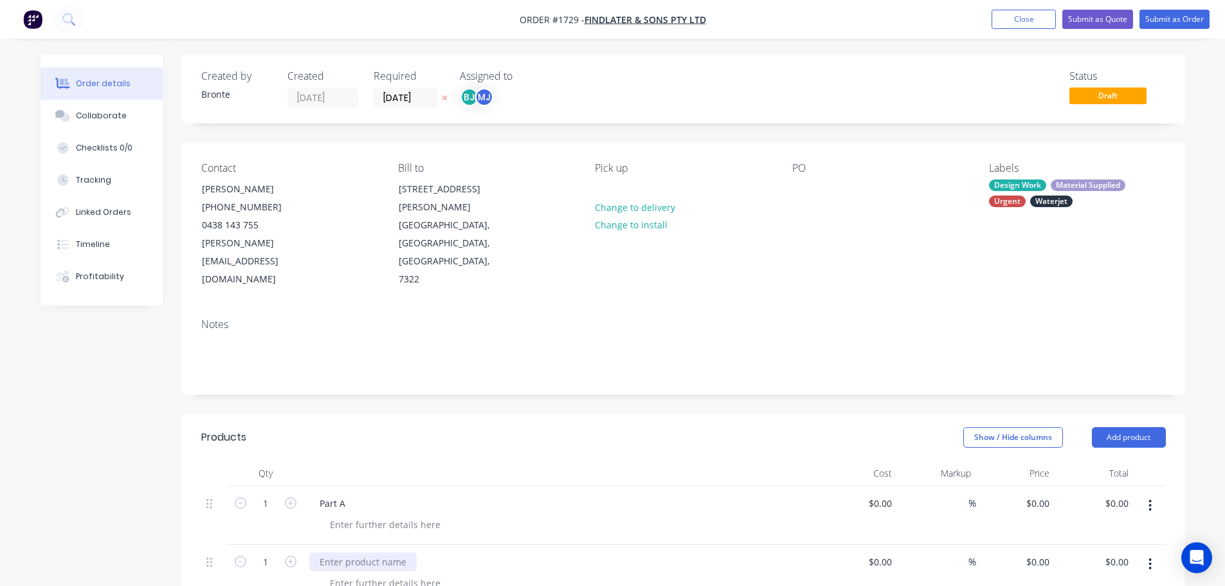
click at [374, 552] on div at bounding box center [362, 561] width 107 height 19
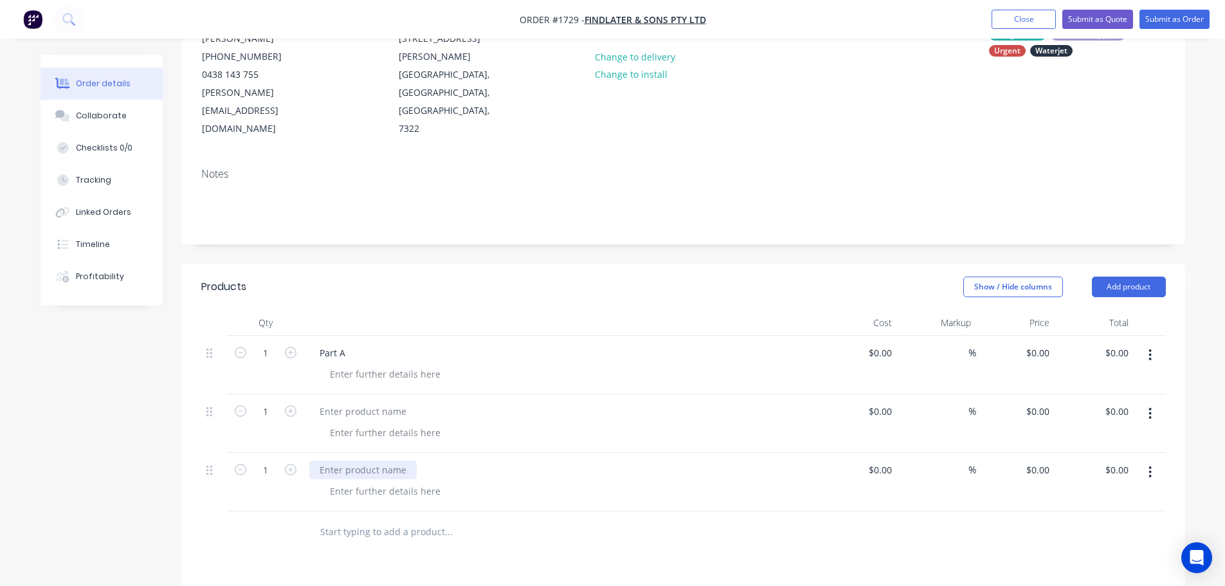
scroll to position [193, 0]
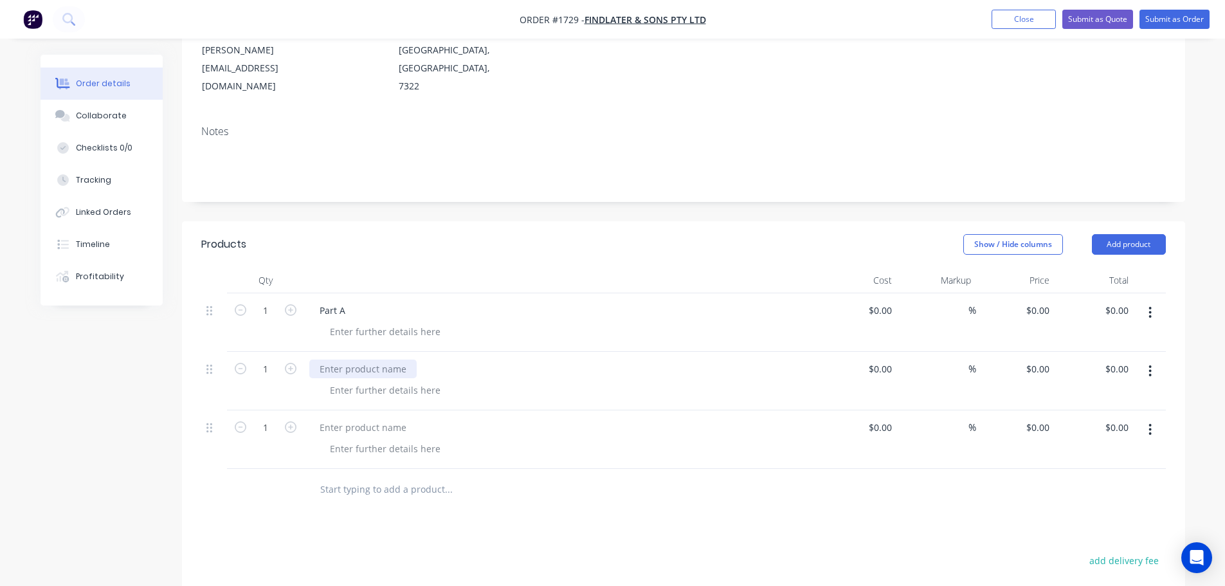
click at [377, 359] on div at bounding box center [362, 368] width 107 height 19
paste div
click at [358, 418] on div at bounding box center [362, 427] width 107 height 19
click at [359, 418] on div at bounding box center [362, 427] width 107 height 19
click at [360, 418] on div at bounding box center [362, 427] width 107 height 19
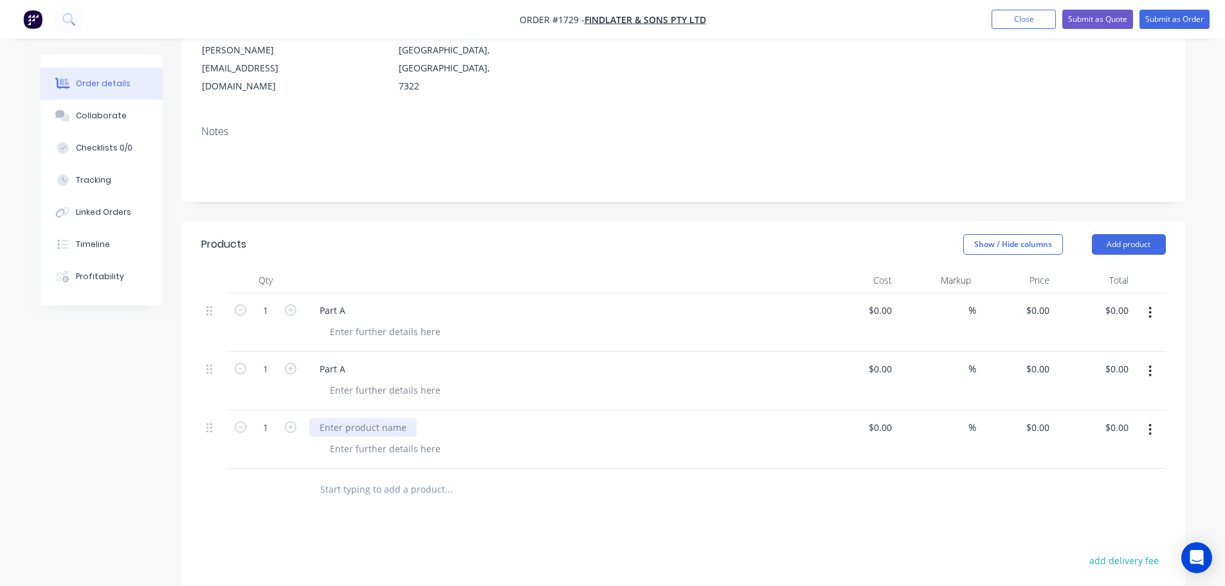
paste div
click at [348, 359] on div "Part A" at bounding box center [332, 368] width 46 height 19
drag, startPoint x: 351, startPoint y: 337, endPoint x: 359, endPoint y: 348, distance: 14.3
click at [359, 352] on div "Part A" at bounding box center [561, 381] width 514 height 59
click at [354, 418] on div "Part A" at bounding box center [332, 427] width 46 height 19
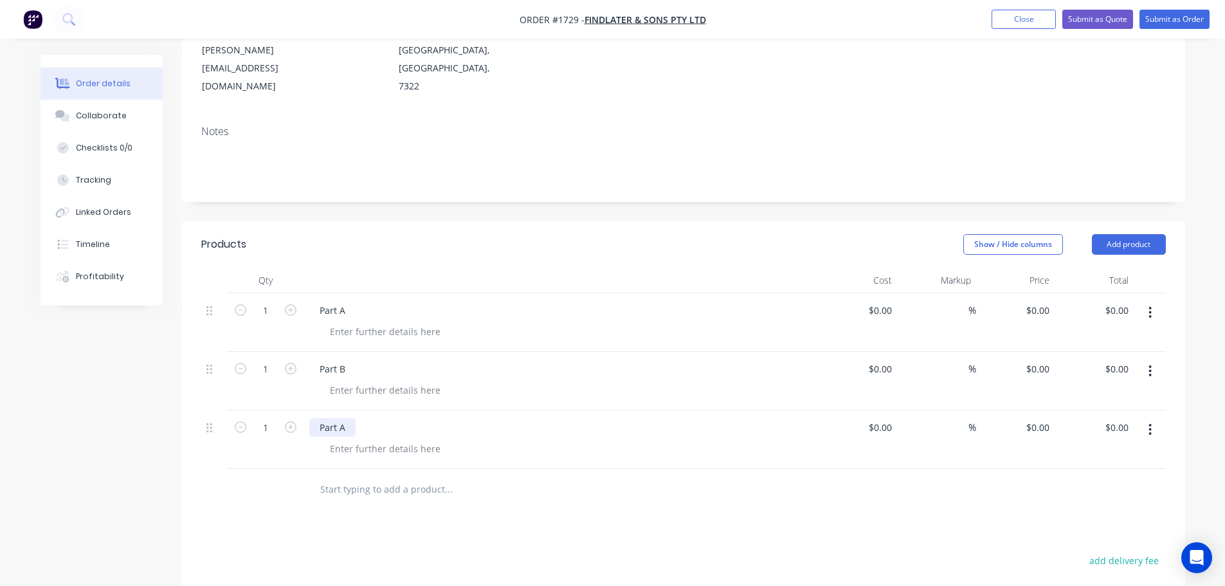
click at [350, 418] on div "Part A" at bounding box center [332, 427] width 46 height 19
click at [293, 304] on icon "button" at bounding box center [291, 310] width 12 height 12
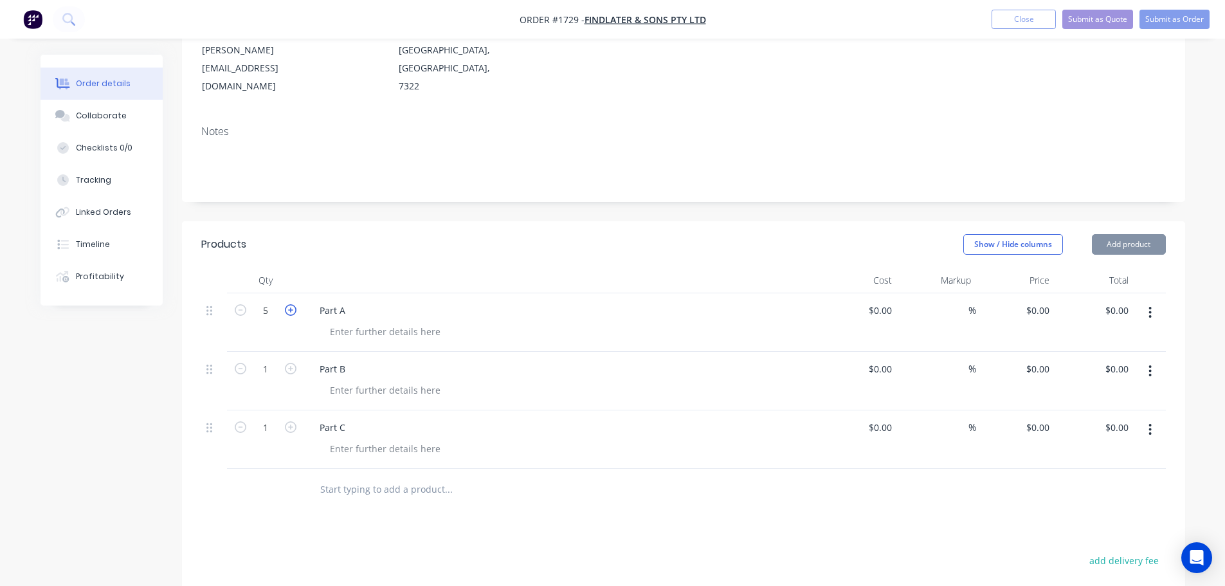
click at [293, 304] on icon "button" at bounding box center [291, 310] width 12 height 12
type input "8"
click at [288, 361] on button "button" at bounding box center [290, 368] width 17 height 14
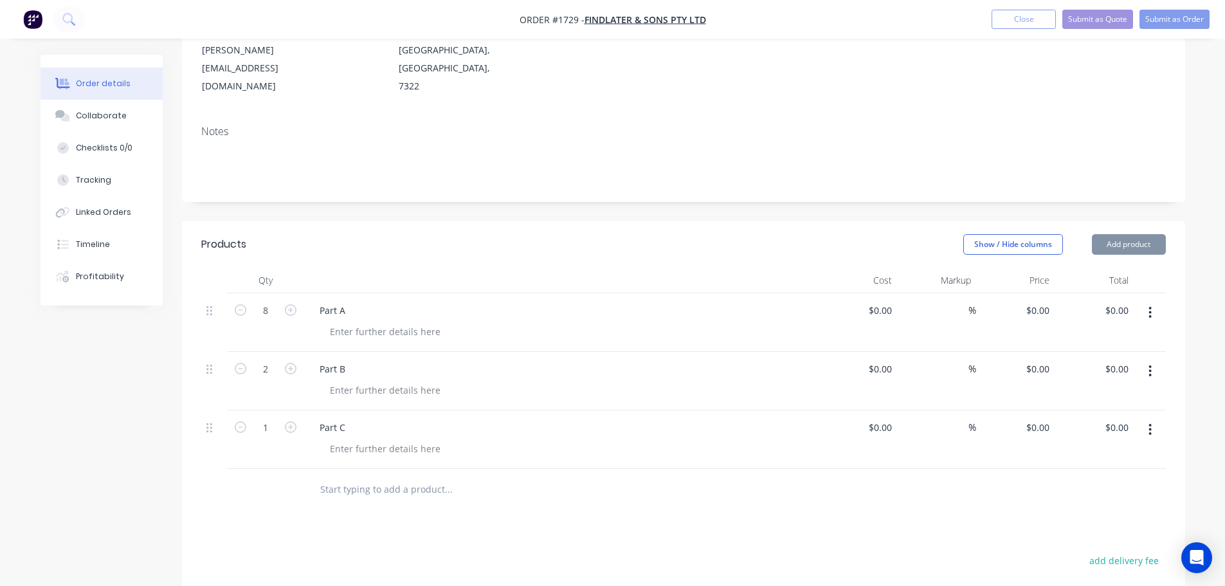
click at [288, 361] on button "button" at bounding box center [290, 368] width 17 height 14
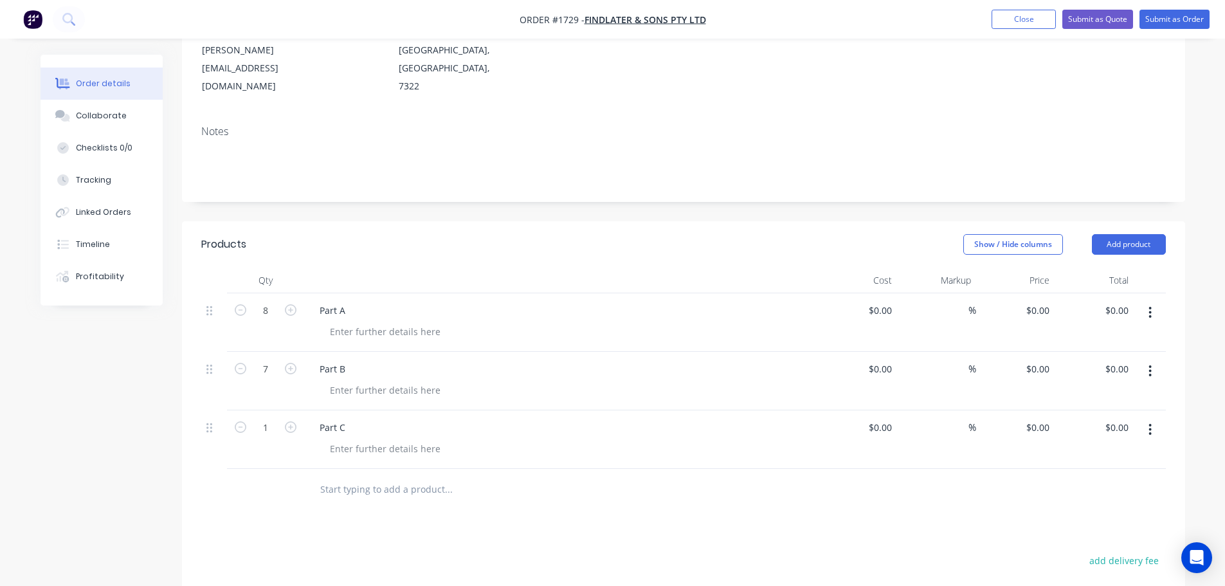
click at [288, 361] on button "button" at bounding box center [290, 368] width 17 height 14
type input "8"
click at [291, 421] on icon "button" at bounding box center [291, 427] width 12 height 12
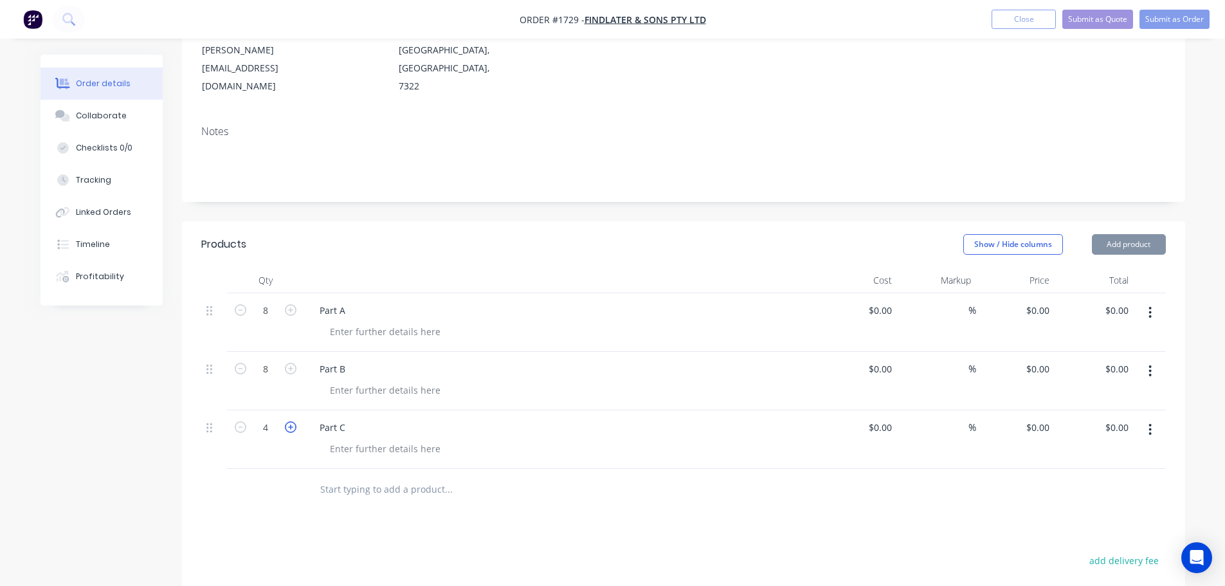
click at [291, 421] on icon "button" at bounding box center [291, 427] width 12 height 12
type input "8"
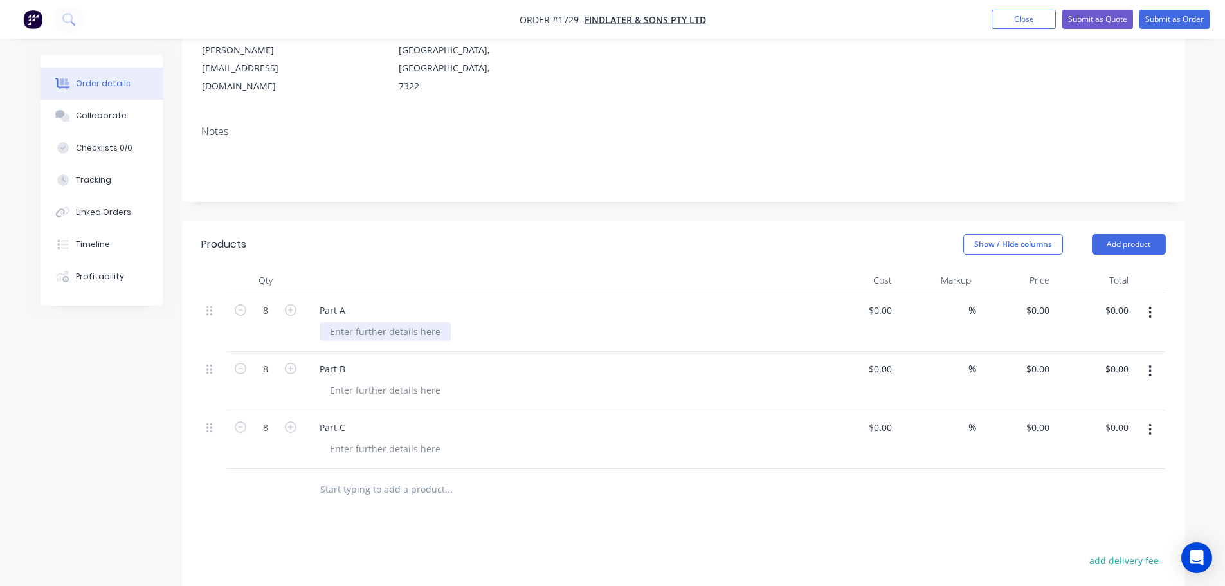
click at [353, 322] on div at bounding box center [385, 331] width 131 height 19
drag, startPoint x: 388, startPoint y: 296, endPoint x: 323, endPoint y: 302, distance: 65.1
click at [323, 322] on div "16mm plastic" at bounding box center [359, 331] width 78 height 19
copy div "16mm plastic"
click at [379, 381] on div at bounding box center [385, 390] width 131 height 19
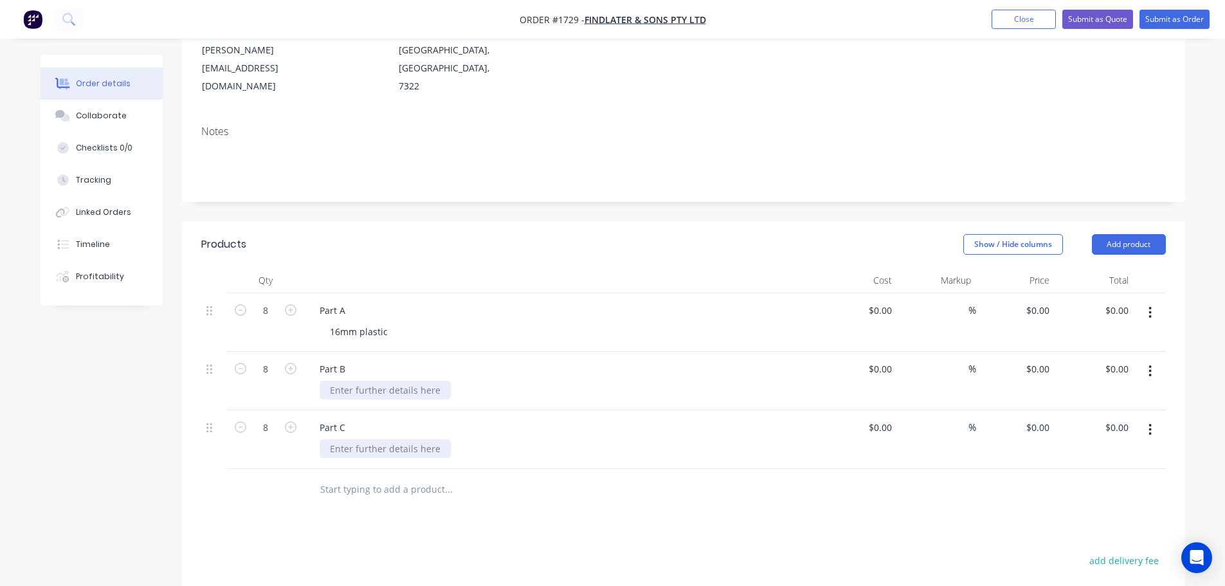
paste div
click at [394, 439] on div at bounding box center [385, 448] width 131 height 19
paste div
click at [474, 267] on div at bounding box center [561, 280] width 514 height 26
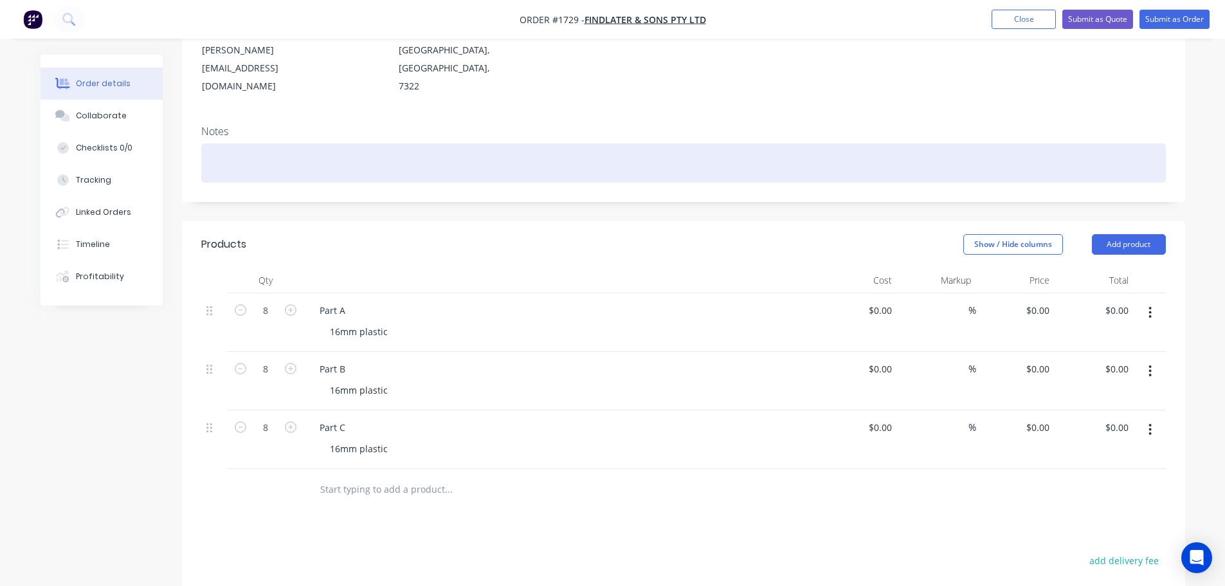
click at [314, 143] on div at bounding box center [683, 162] width 964 height 39
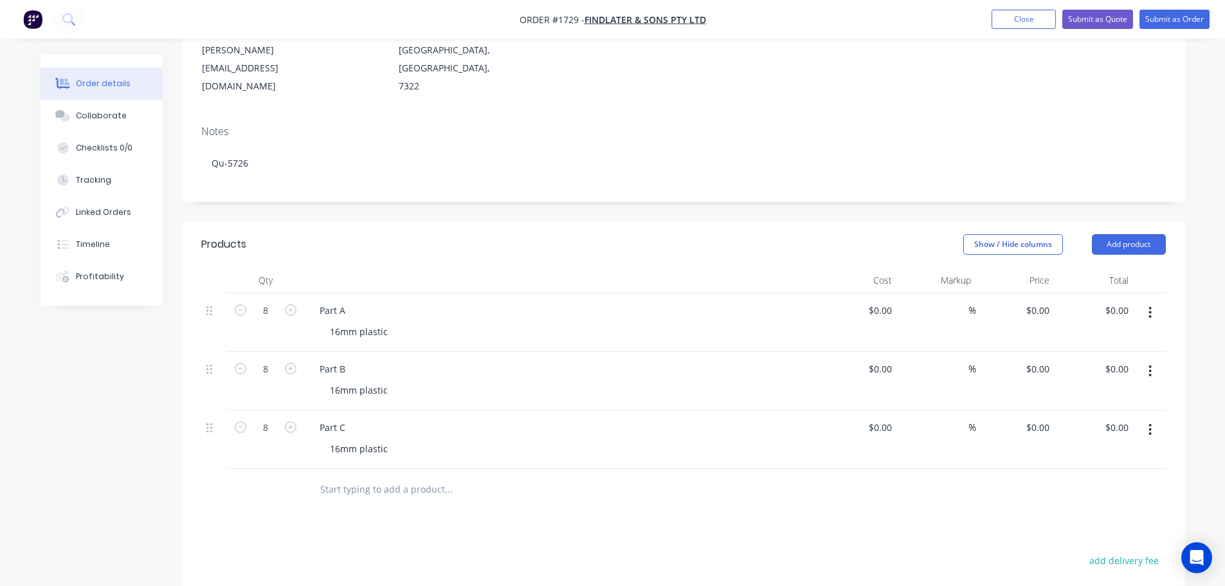
click at [355, 234] on div "Products" at bounding box center [303, 244] width 205 height 21
click at [1155, 234] on button "Add product" at bounding box center [1129, 244] width 74 height 21
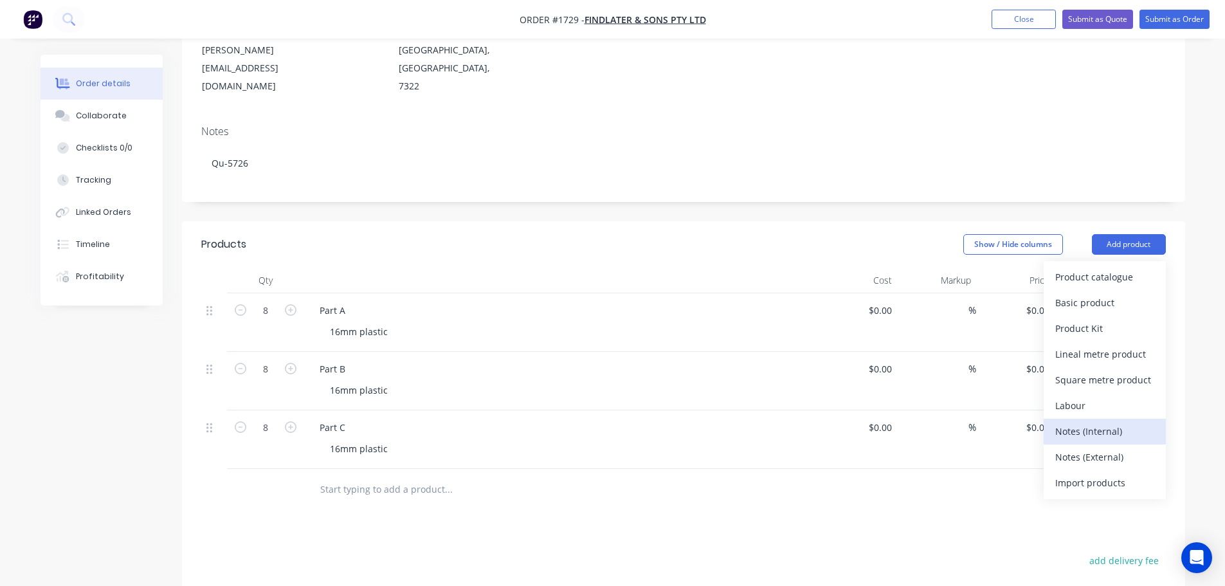
click at [1120, 422] on div "Notes (Internal)" at bounding box center [1104, 431] width 99 height 19
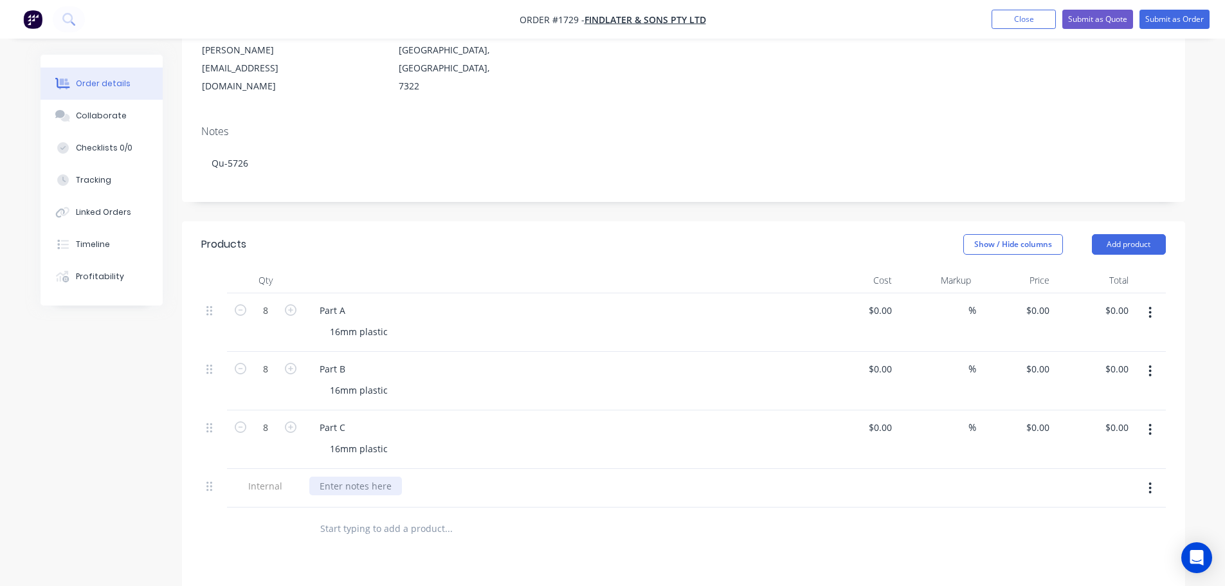
click at [374, 476] on div at bounding box center [355, 485] width 93 height 19
click at [546, 541] on input "text" at bounding box center [448, 554] width 257 height 26
click at [847, 533] on div at bounding box center [683, 554] width 964 height 42
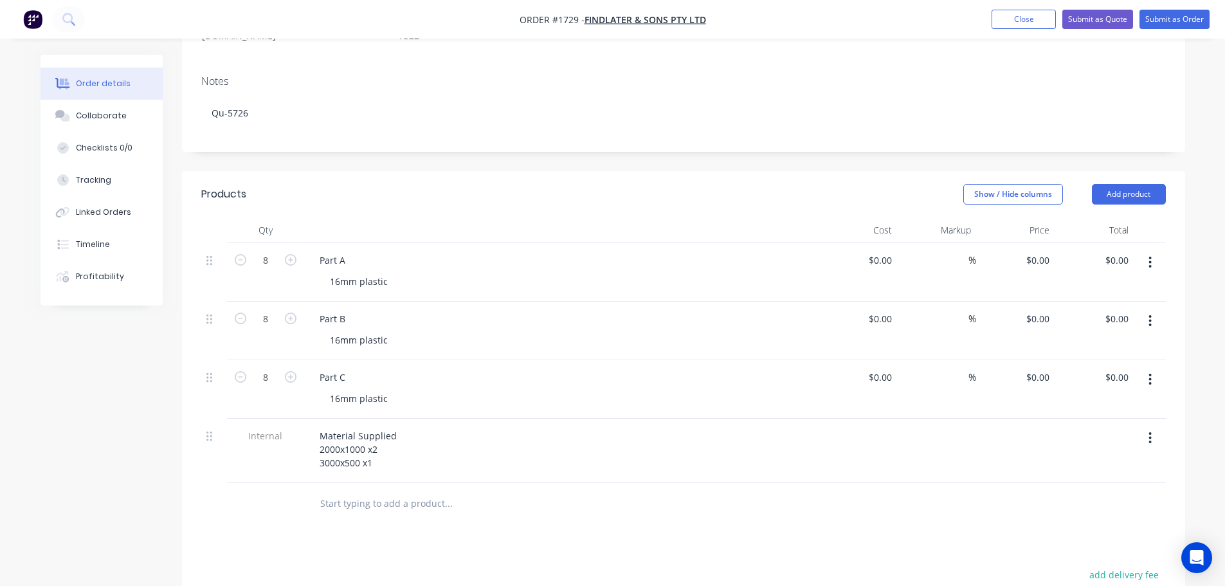
scroll to position [257, 0]
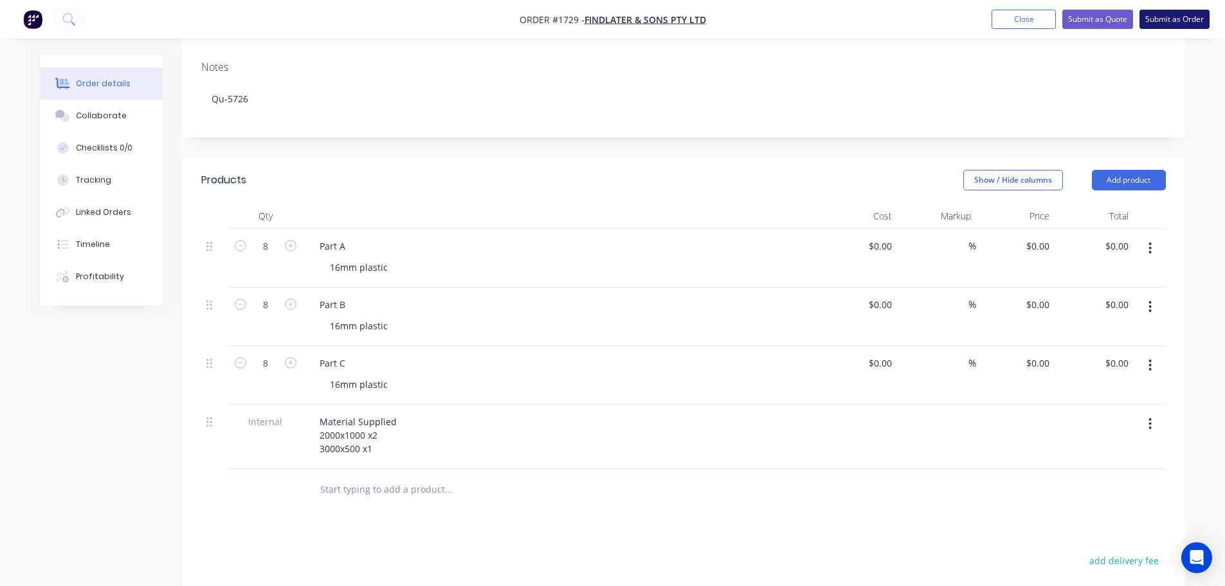
click at [1180, 21] on button "Submit as Order" at bounding box center [1174, 19] width 70 height 19
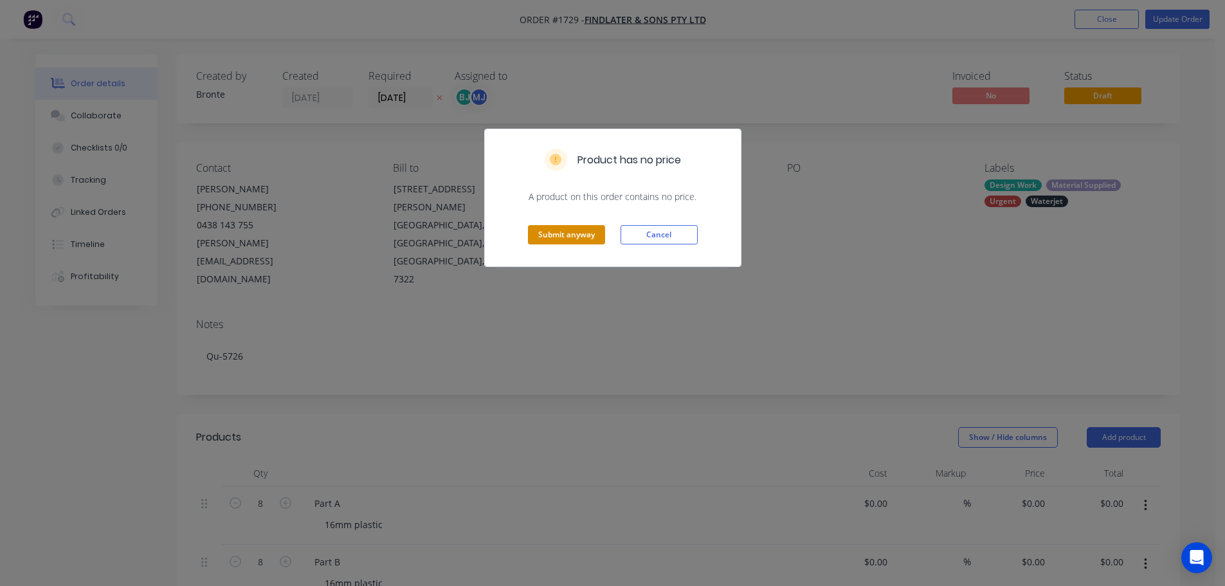
drag, startPoint x: 579, startPoint y: 247, endPoint x: 575, endPoint y: 237, distance: 11.2
click at [576, 243] on div "Submit anyway Cancel" at bounding box center [613, 234] width 256 height 63
drag, startPoint x: 575, startPoint y: 237, endPoint x: 611, endPoint y: 238, distance: 36.7
click at [575, 236] on button "Submit anyway" at bounding box center [566, 234] width 77 height 19
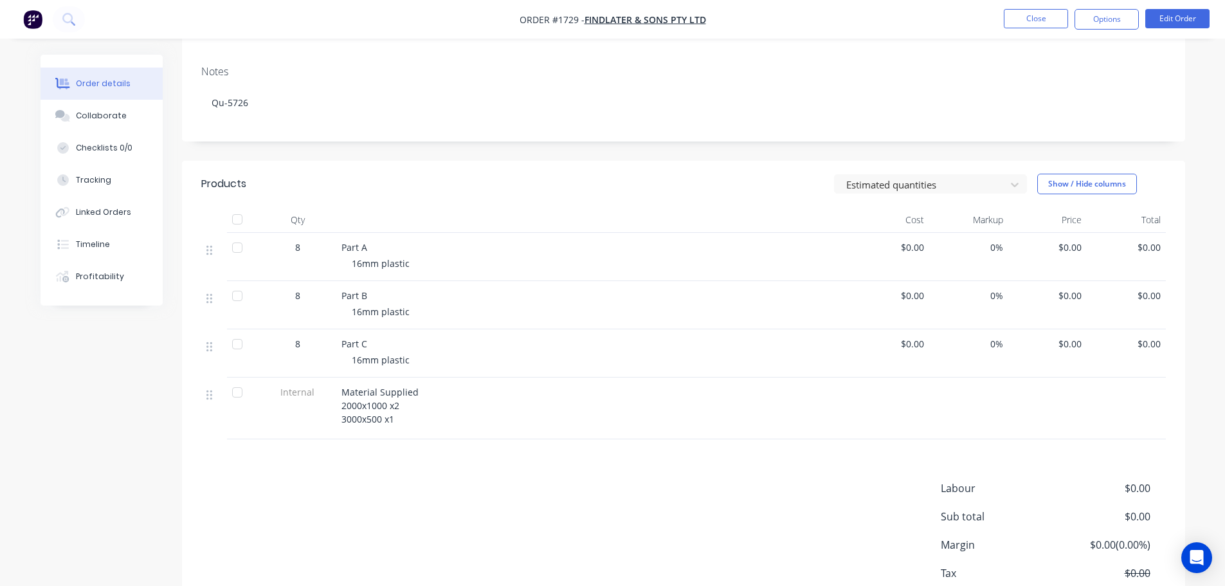
scroll to position [257, 0]
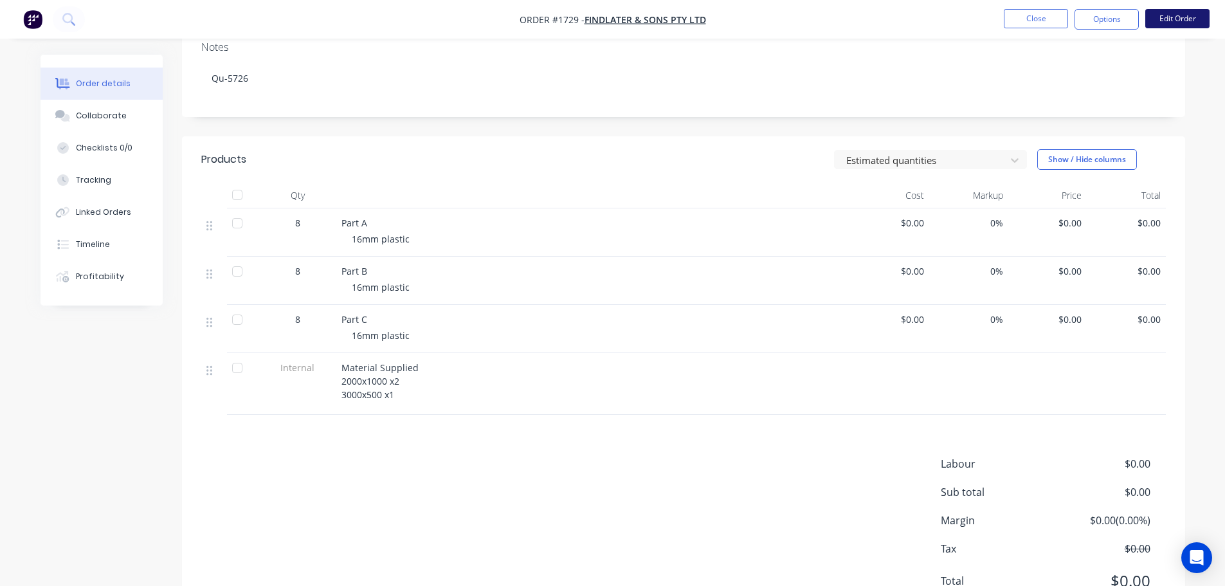
click at [1185, 23] on button "Edit Order" at bounding box center [1177, 18] width 64 height 19
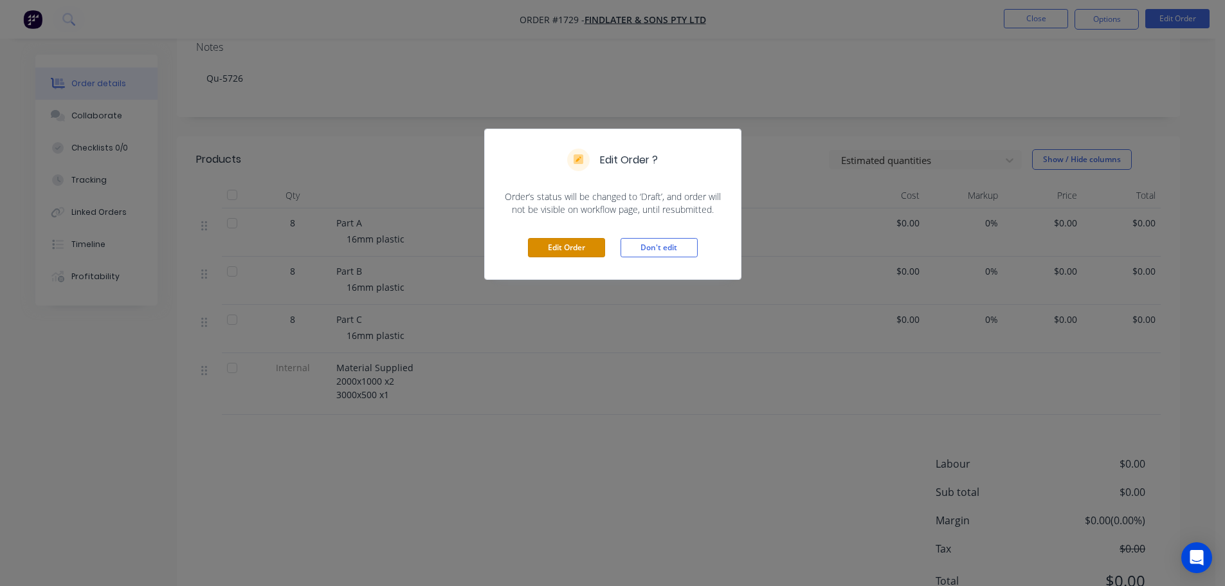
drag, startPoint x: 562, startPoint y: 246, endPoint x: 574, endPoint y: 255, distance: 15.2
click at [562, 246] on button "Edit Order" at bounding box center [566, 247] width 77 height 19
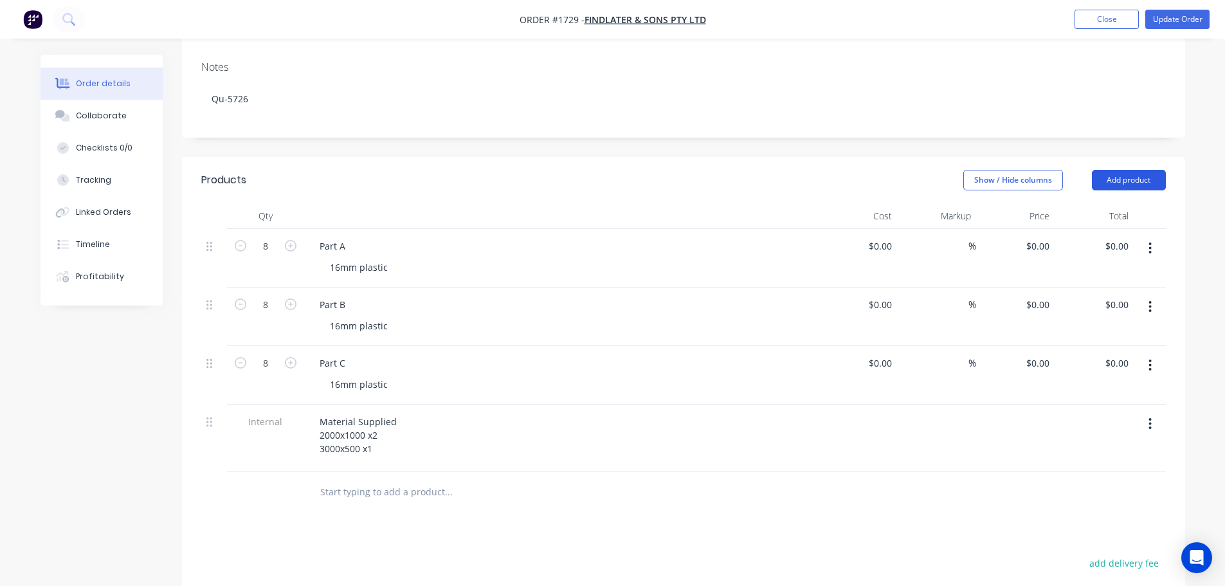
click at [1130, 170] on button "Add product" at bounding box center [1129, 180] width 74 height 21
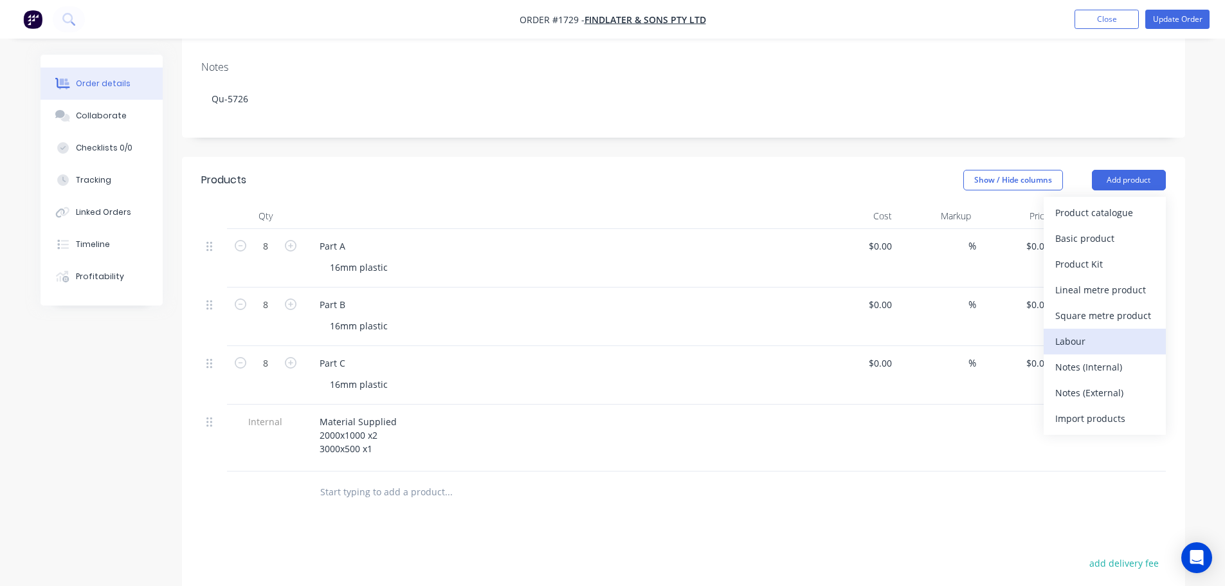
click at [1112, 332] on div "Labour" at bounding box center [1104, 341] width 99 height 19
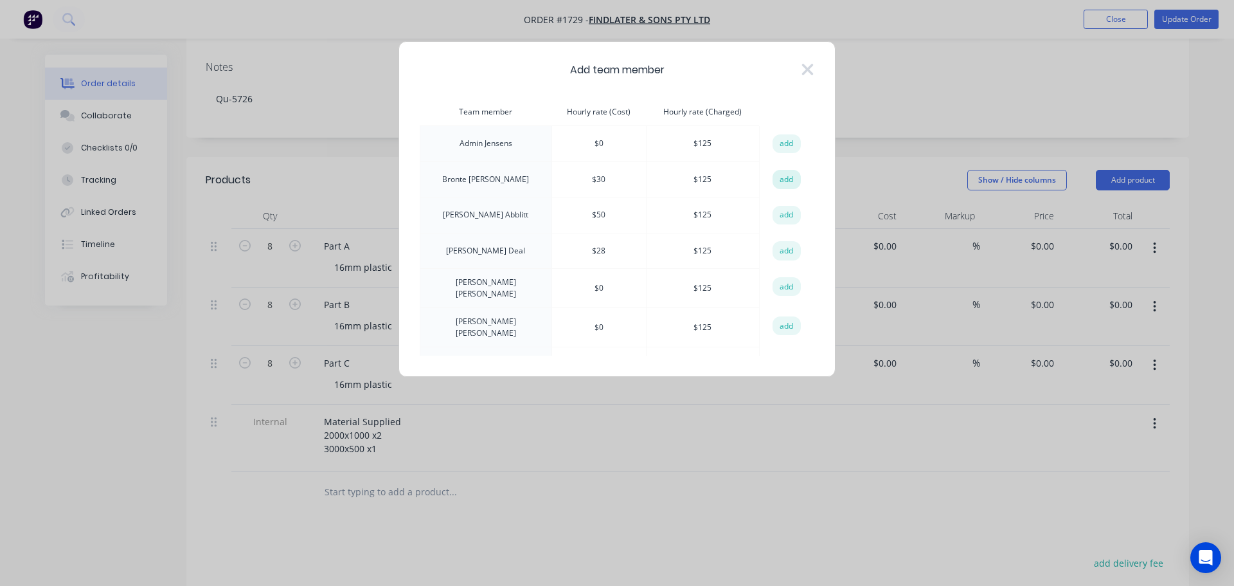
click at [786, 175] on button "add" at bounding box center [787, 179] width 28 height 19
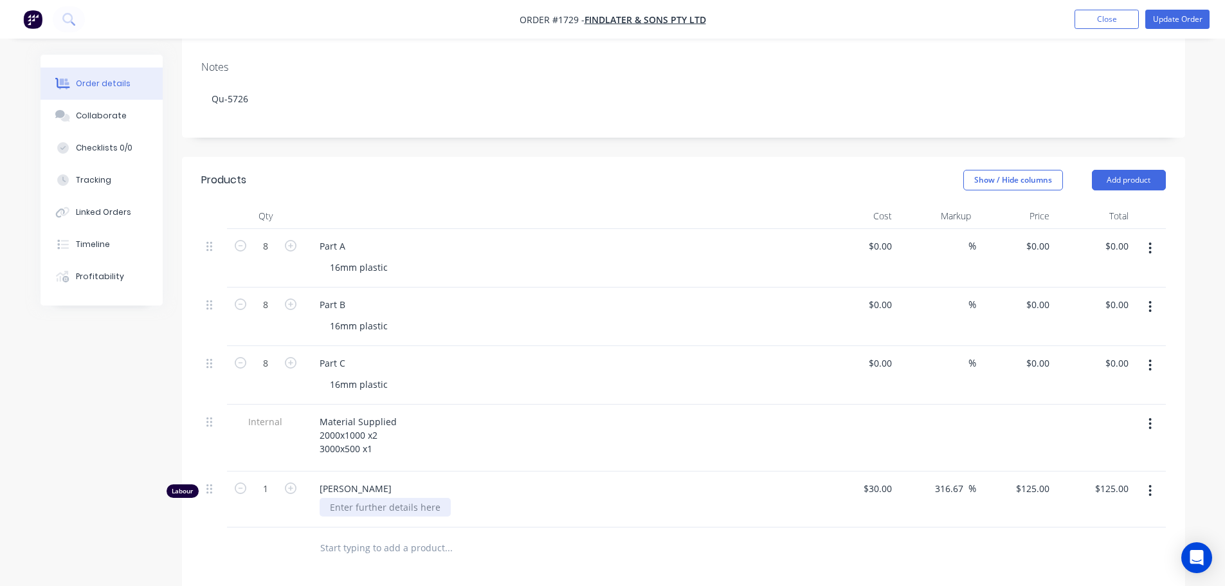
drag, startPoint x: 293, startPoint y: 453, endPoint x: 336, endPoint y: 468, distance: 46.4
click at [293, 482] on icon "button" at bounding box center [291, 488] width 12 height 12
type input "2"
type input "$250.00"
click at [357, 498] on div at bounding box center [385, 507] width 131 height 19
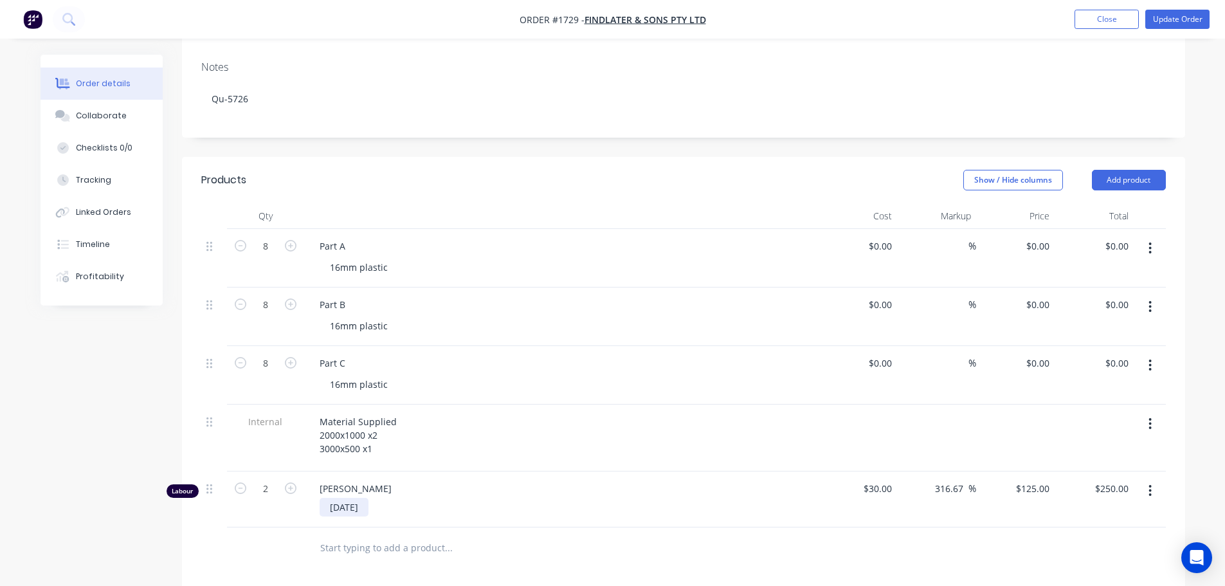
click at [341, 498] on div "[DATE]" at bounding box center [344, 507] width 49 height 19
click at [364, 498] on div "[DATE]" at bounding box center [344, 507] width 49 height 19
click at [684, 529] on div at bounding box center [535, 548] width 463 height 42
click at [1137, 170] on button "Add product" at bounding box center [1129, 180] width 74 height 21
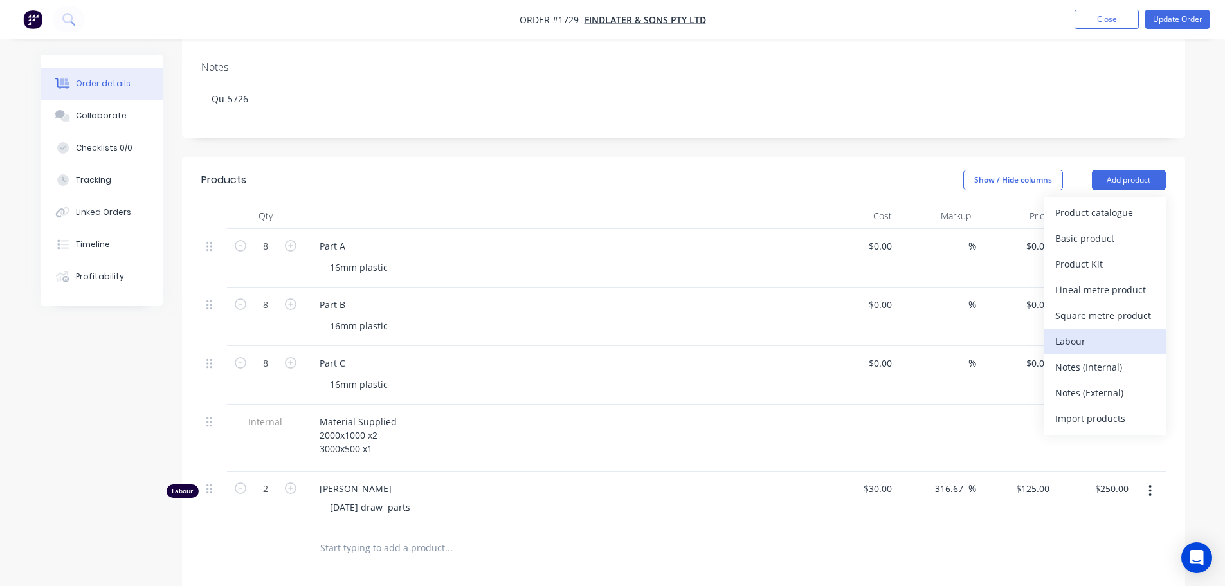
click at [1112, 332] on div "Labour" at bounding box center [1104, 341] width 99 height 19
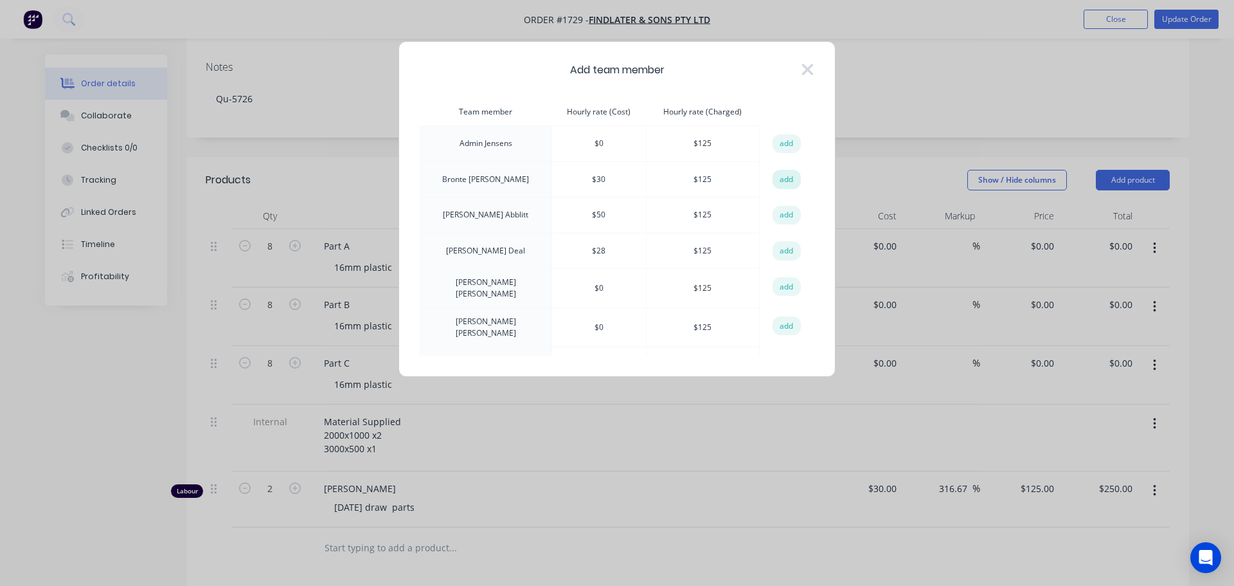
click at [788, 179] on button "add" at bounding box center [787, 179] width 28 height 19
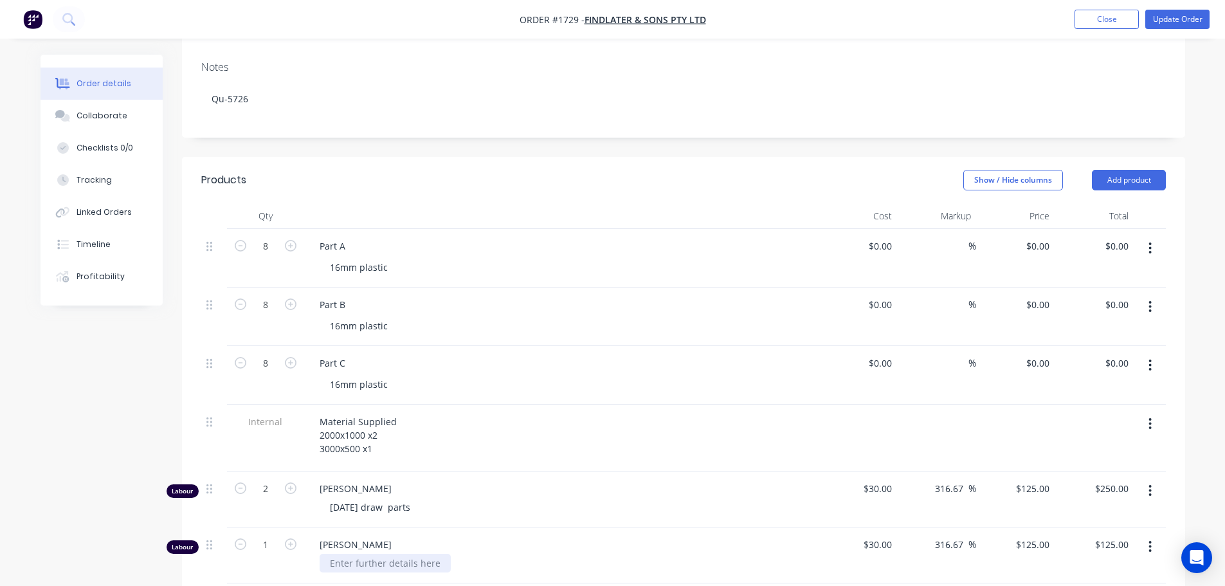
click at [352, 554] on div at bounding box center [385, 563] width 131 height 19
click at [361, 554] on div "[DATE]" at bounding box center [344, 563] width 49 height 19
click at [1197, 23] on button "Update Order" at bounding box center [1177, 19] width 64 height 19
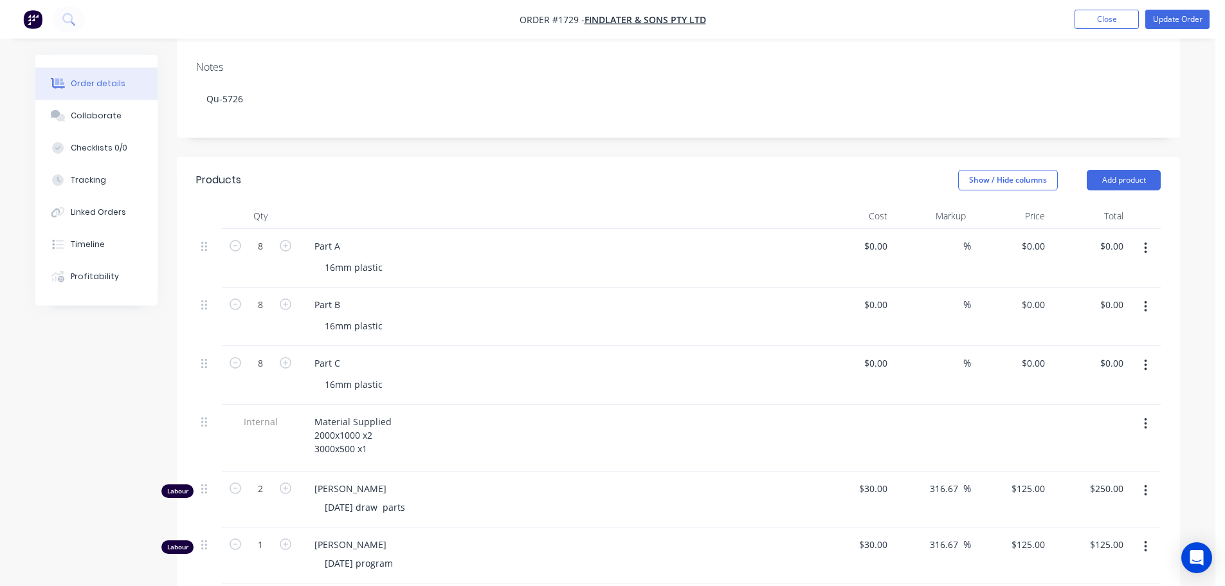
scroll to position [0, 0]
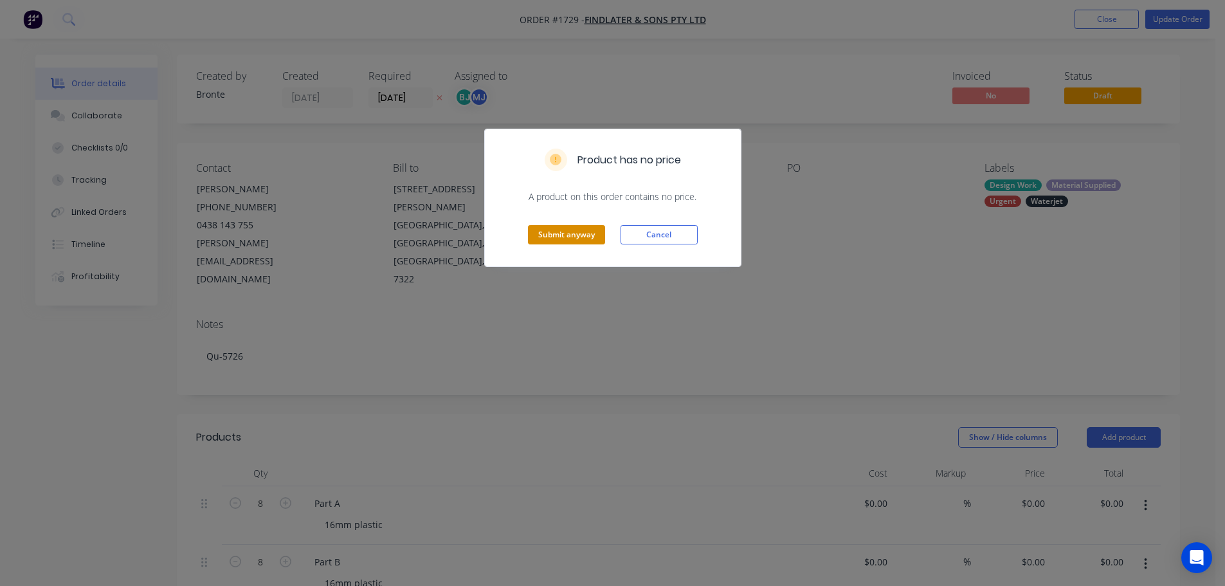
click at [585, 231] on button "Submit anyway" at bounding box center [566, 234] width 77 height 19
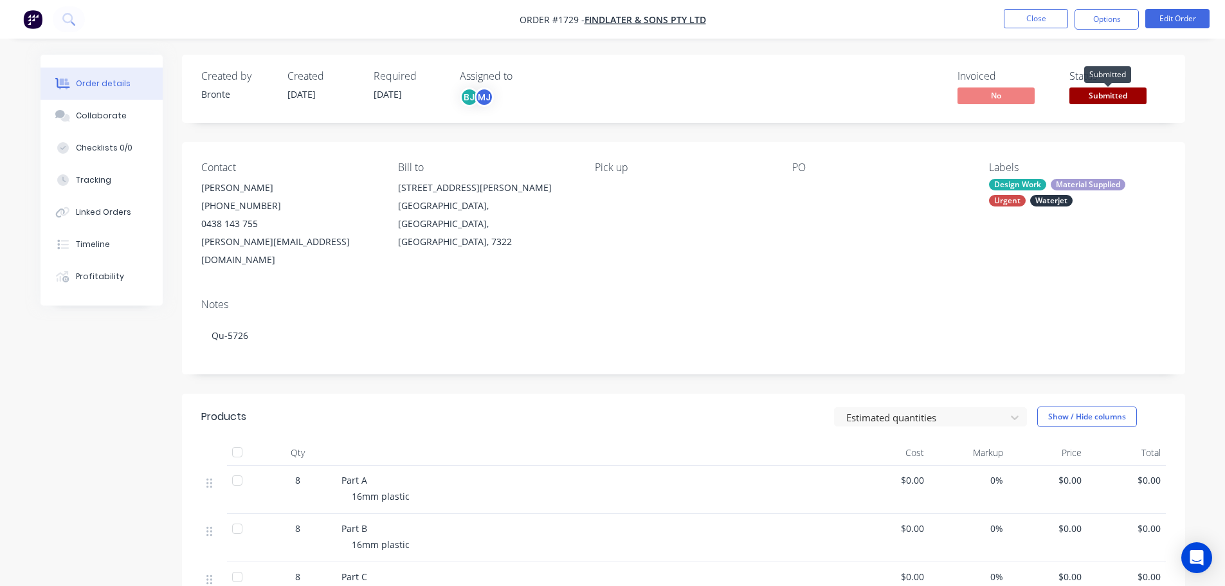
click at [1087, 95] on span "Submitted" at bounding box center [1107, 95] width 77 height 16
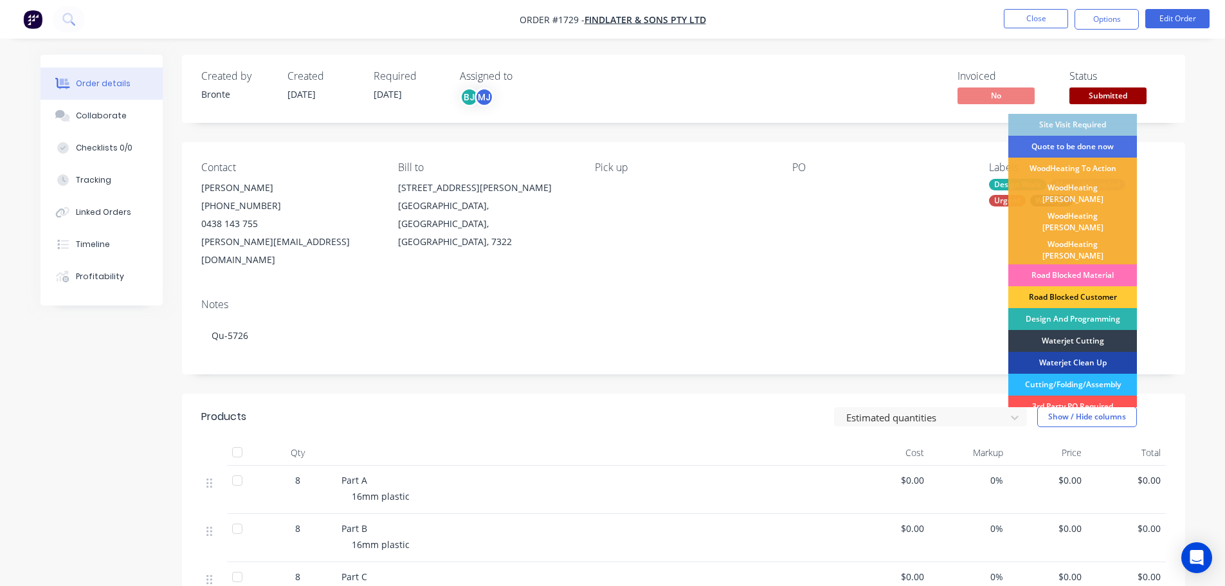
click at [1095, 308] on div "Design And Programming" at bounding box center [1072, 319] width 129 height 22
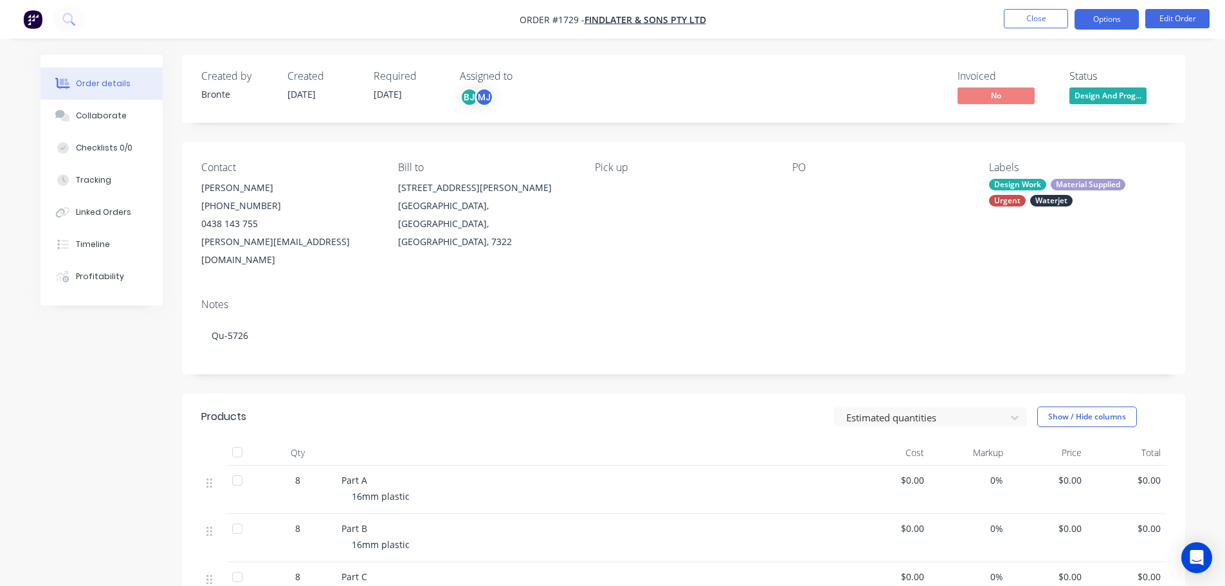
click at [1117, 15] on button "Options" at bounding box center [1106, 19] width 64 height 21
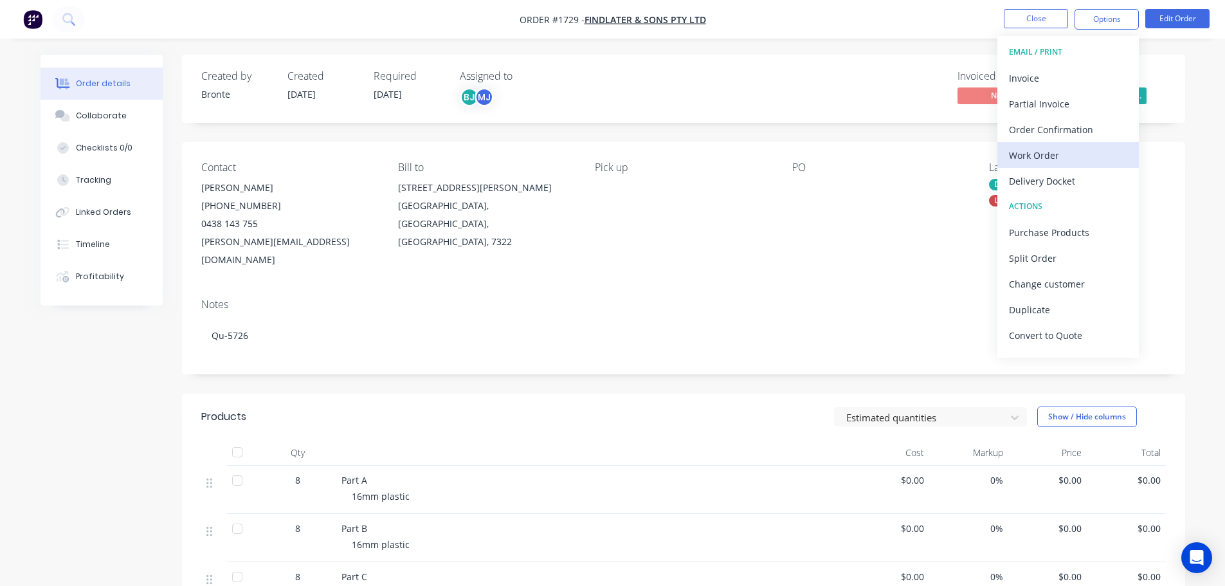
click at [1060, 155] on div "Work Order" at bounding box center [1068, 155] width 118 height 19
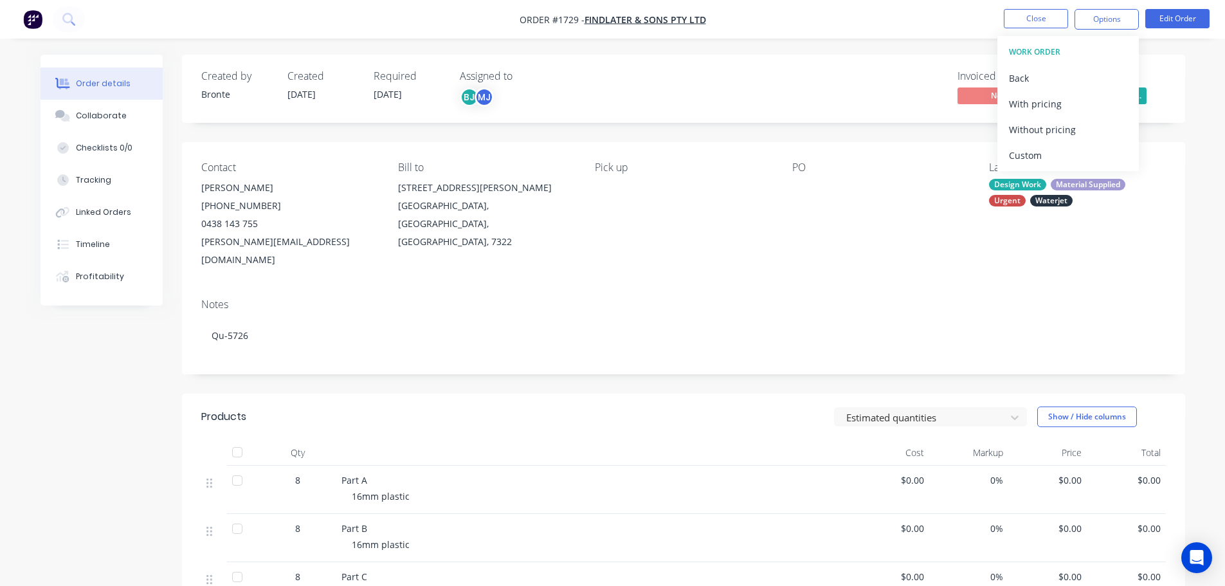
click at [1060, 155] on div "Custom" at bounding box center [1068, 155] width 118 height 19
click at [1061, 134] on div "Without pricing" at bounding box center [1068, 129] width 118 height 19
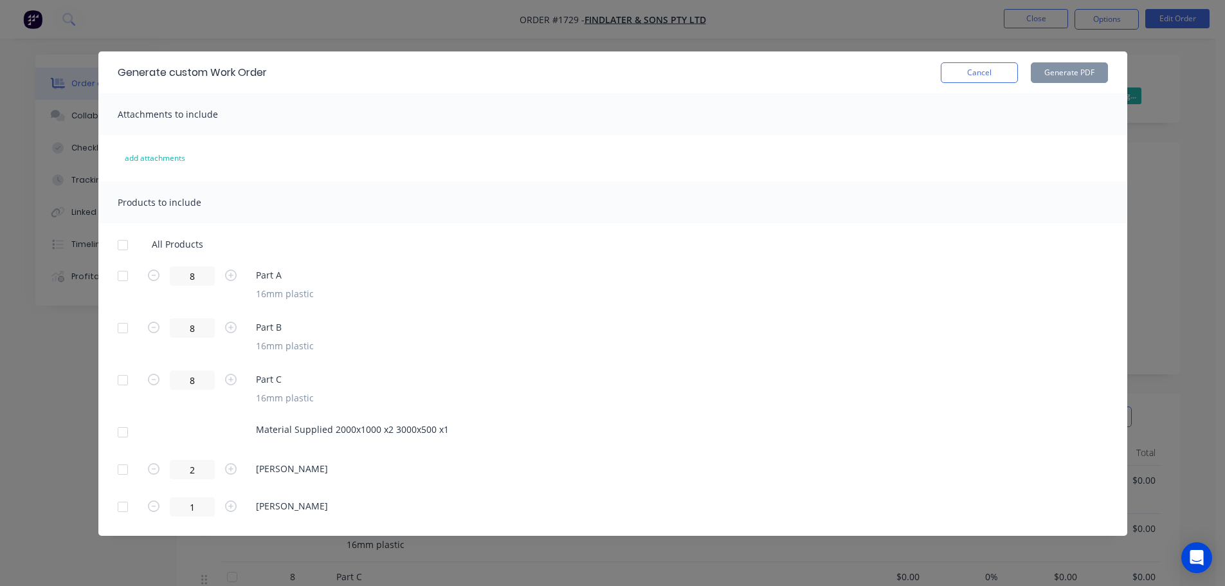
click at [123, 276] on div at bounding box center [123, 276] width 26 height 26
click at [126, 327] on div at bounding box center [123, 328] width 26 height 26
click at [121, 381] on div at bounding box center [123, 380] width 26 height 26
click at [124, 431] on div at bounding box center [123, 432] width 26 height 26
click at [1057, 70] on button "Generate PDF" at bounding box center [1069, 72] width 77 height 21
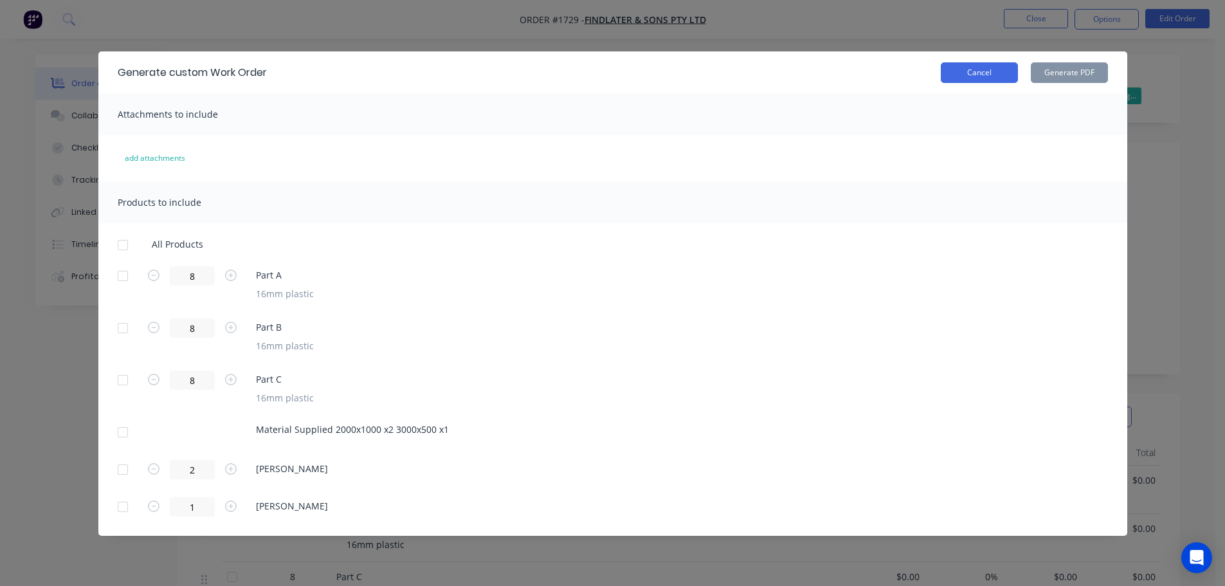
click at [980, 79] on button "Cancel" at bounding box center [979, 72] width 77 height 21
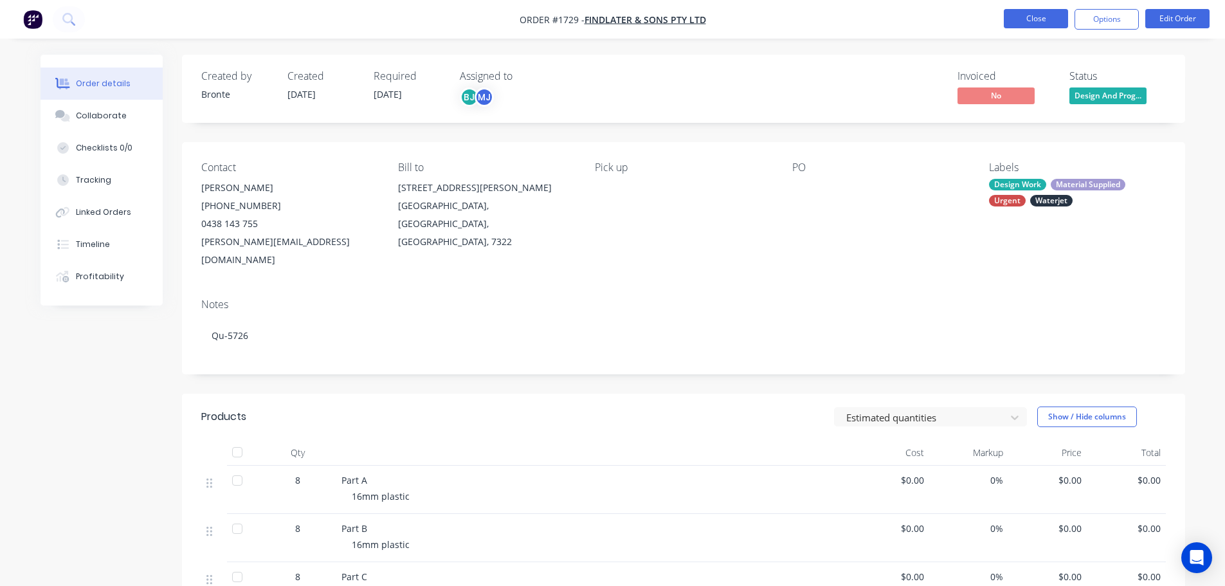
click at [1046, 22] on button "Close" at bounding box center [1036, 18] width 64 height 19
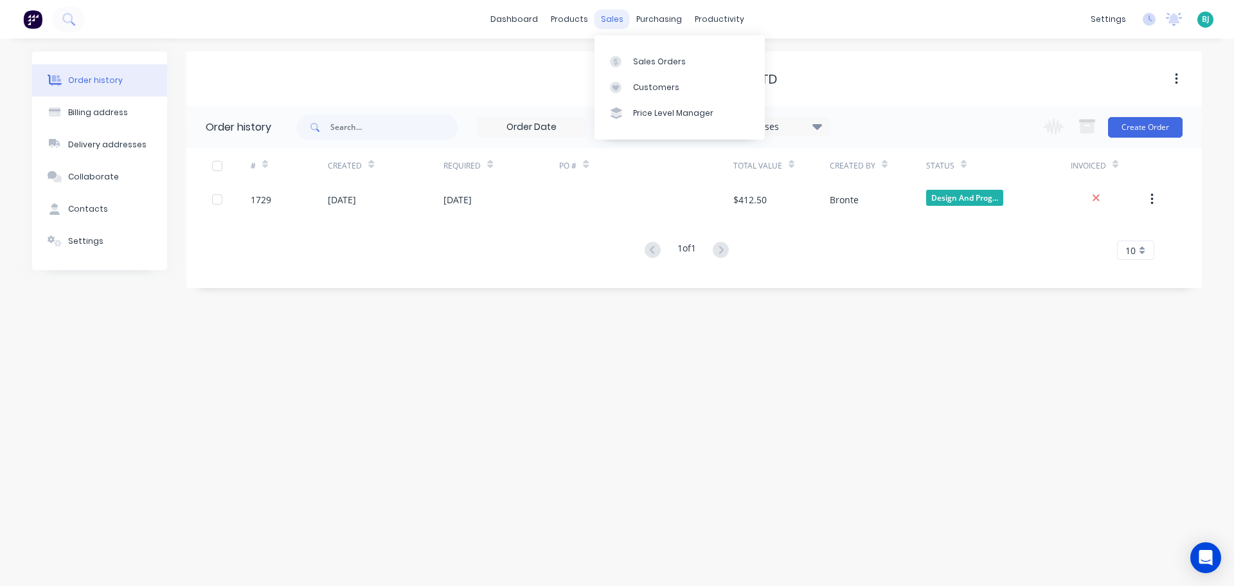
click at [613, 21] on div "sales" at bounding box center [612, 19] width 35 height 19
click at [617, 55] on link "Sales Orders" at bounding box center [680, 61] width 170 height 26
